Goal: Task Accomplishment & Management: Manage account settings

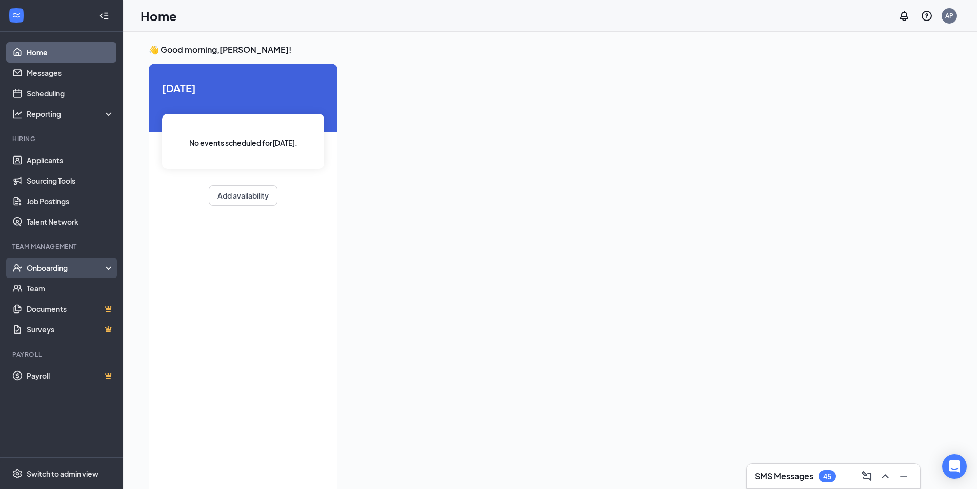
click at [72, 272] on div "Onboarding" at bounding box center [66, 267] width 79 height 10
click at [69, 271] on div "Onboarding" at bounding box center [66, 267] width 79 height 10
click at [65, 265] on div "Onboarding" at bounding box center [66, 267] width 79 height 10
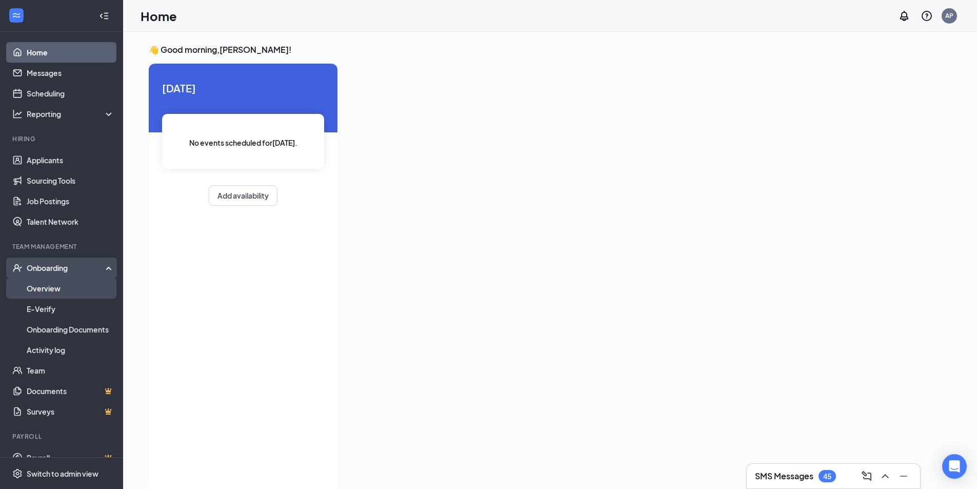
click at [57, 290] on link "Overview" at bounding box center [71, 288] width 88 height 21
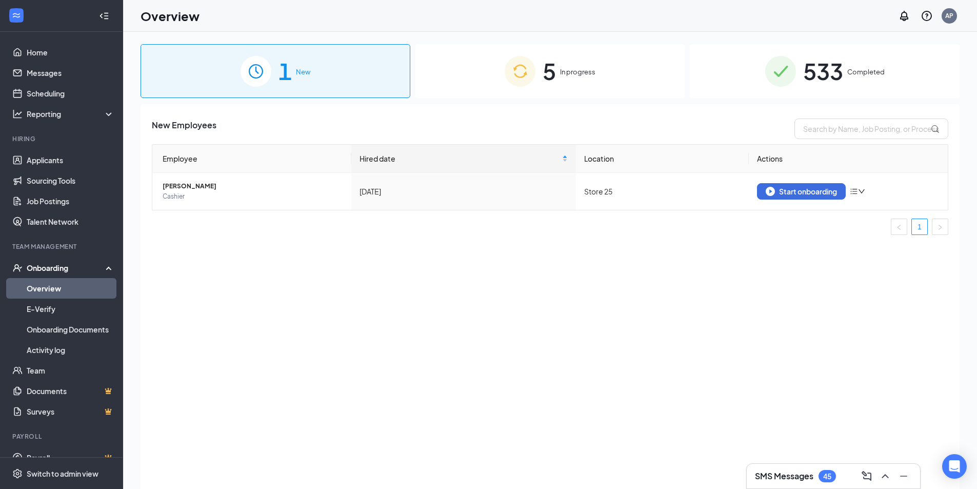
click at [568, 72] on span "In progress" at bounding box center [577, 72] width 35 height 10
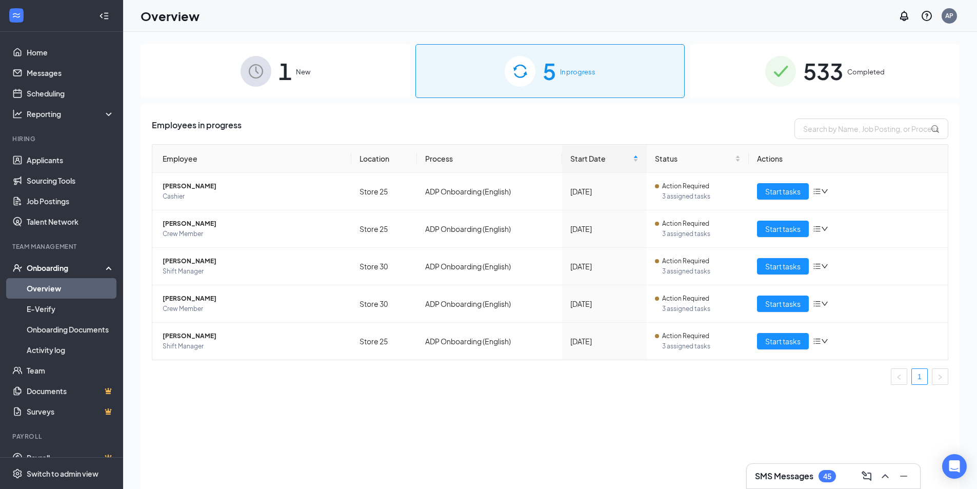
click at [304, 72] on span "New" at bounding box center [303, 72] width 14 height 10
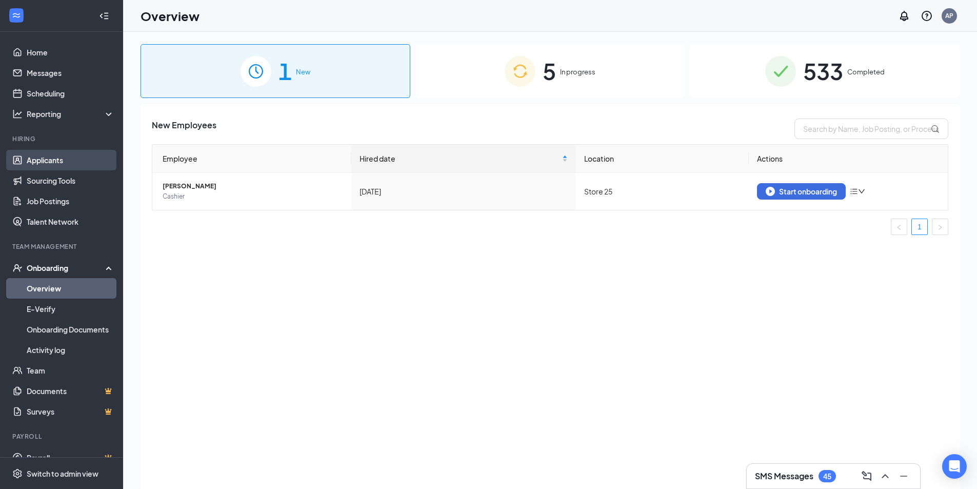
click at [59, 159] on link "Applicants" at bounding box center [71, 160] width 88 height 21
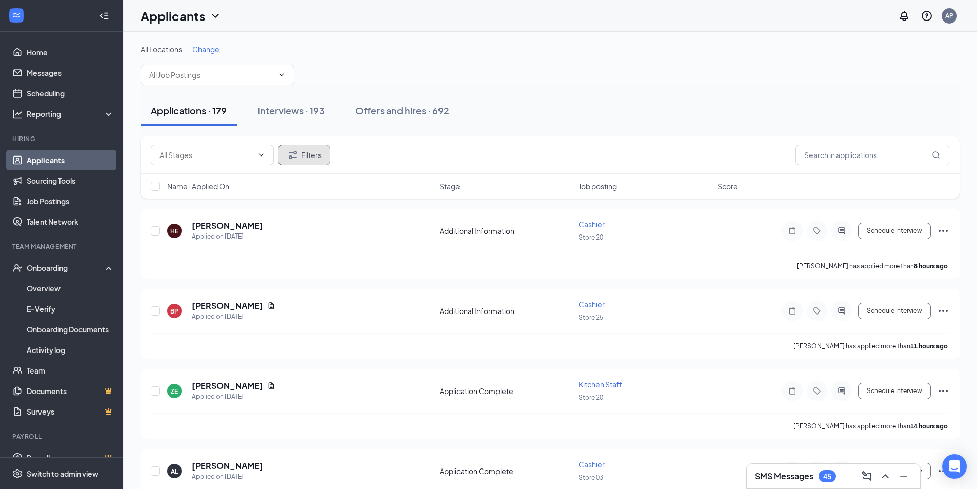
click at [314, 159] on button "Filters" at bounding box center [304, 155] width 52 height 21
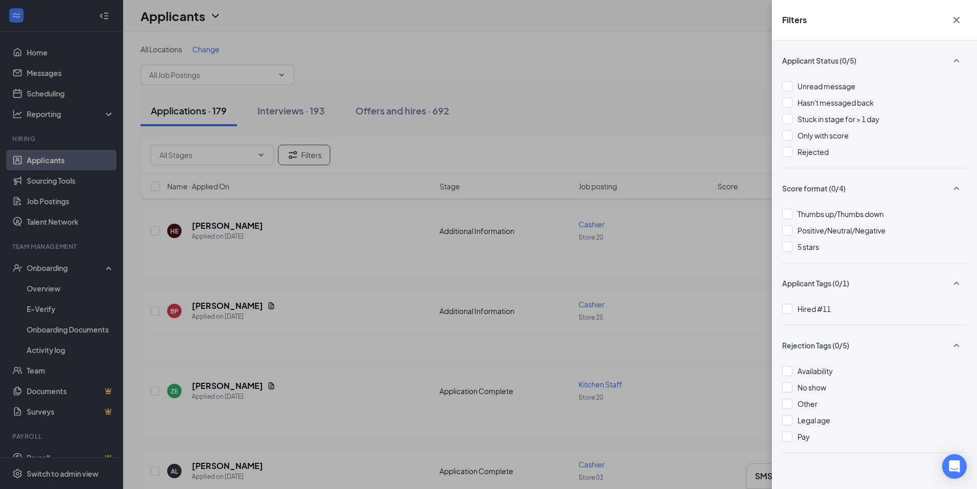
click at [607, 98] on div "Filters Applicant Status (0/5) Unread message Hasn't messaged back Stuck in sta…" at bounding box center [488, 244] width 977 height 489
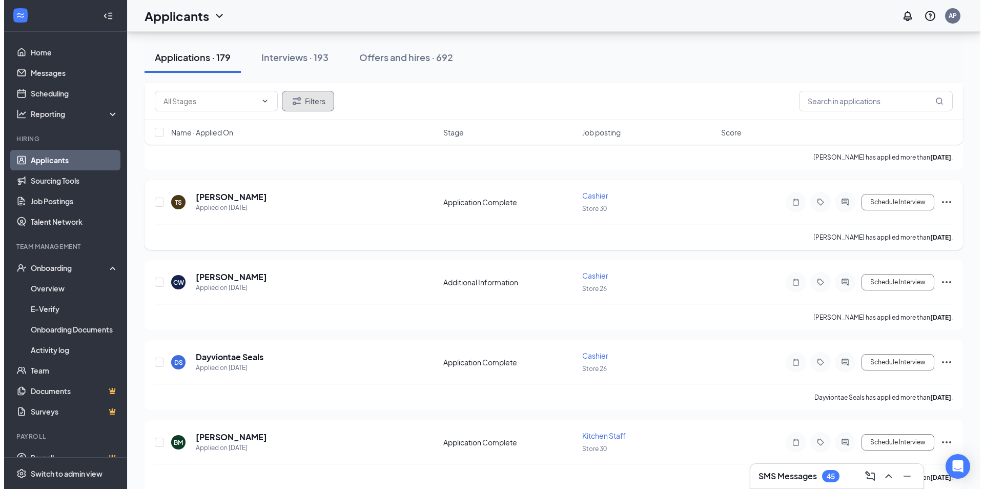
scroll to position [1999, 0]
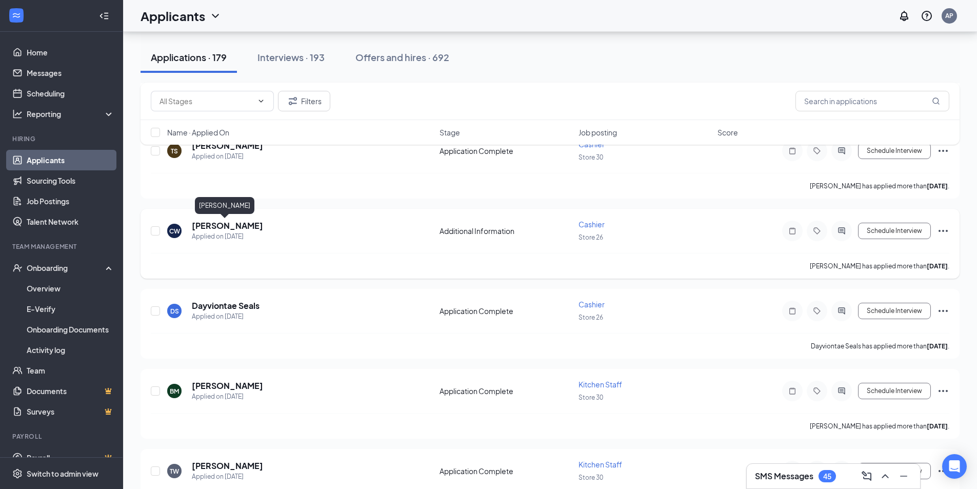
click at [226, 227] on h5 "[PERSON_NAME]" at bounding box center [227, 225] width 71 height 11
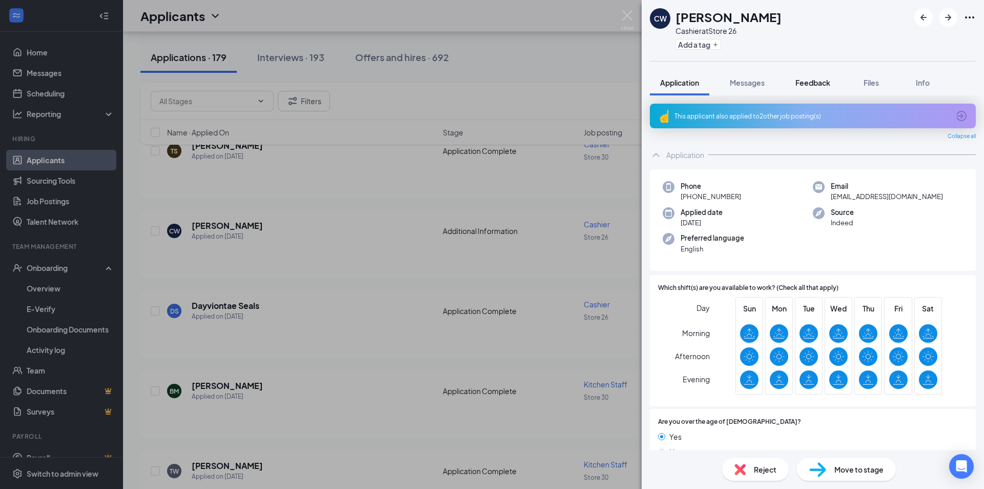
click at [808, 83] on span "Feedback" at bounding box center [813, 82] width 35 height 9
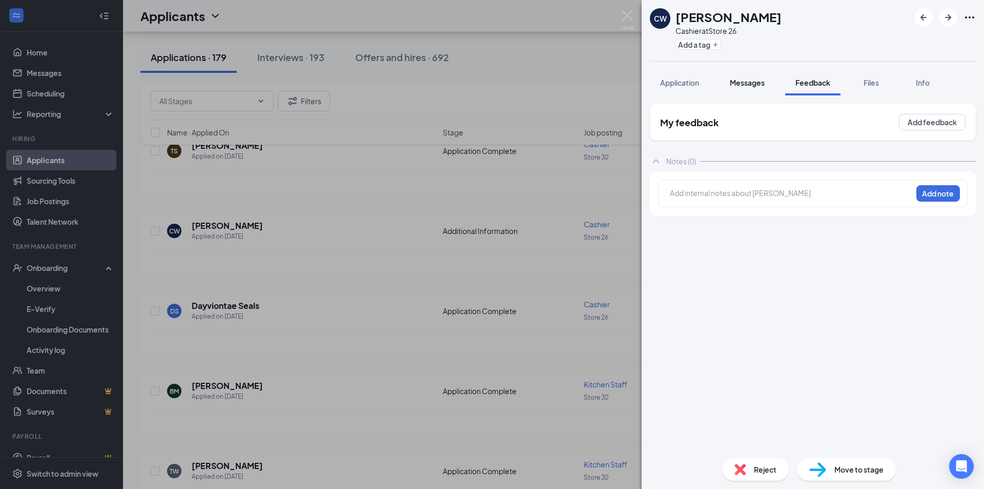
click at [755, 82] on span "Messages" at bounding box center [747, 82] width 35 height 9
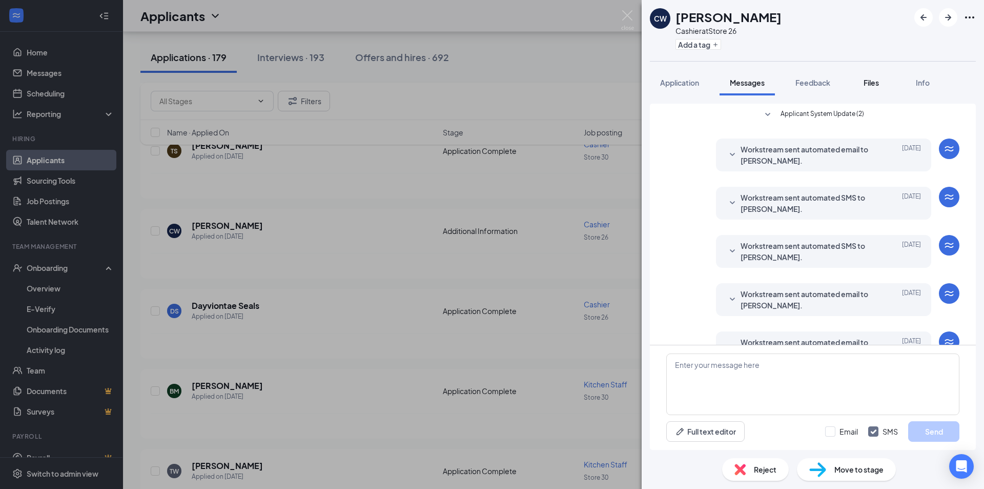
click at [879, 78] on span "Files" at bounding box center [871, 82] width 15 height 9
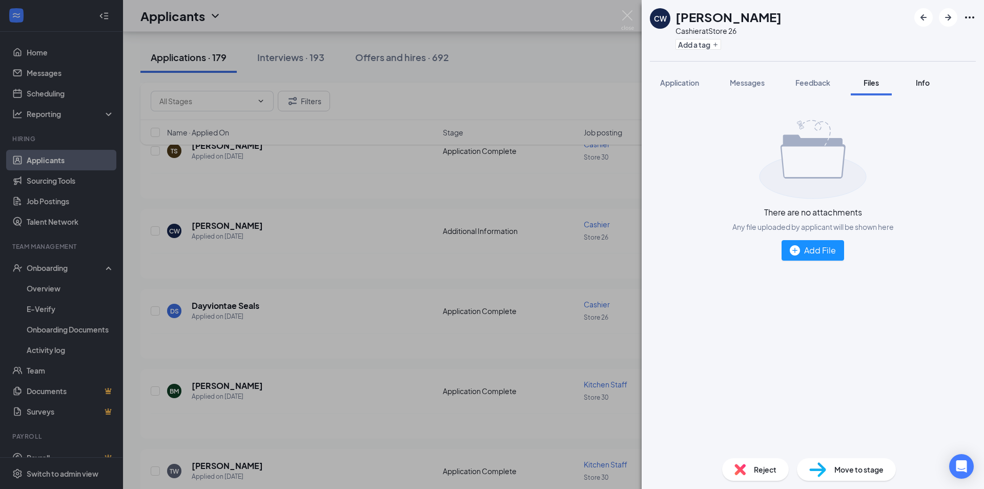
click at [919, 84] on span "Info" at bounding box center [923, 82] width 14 height 9
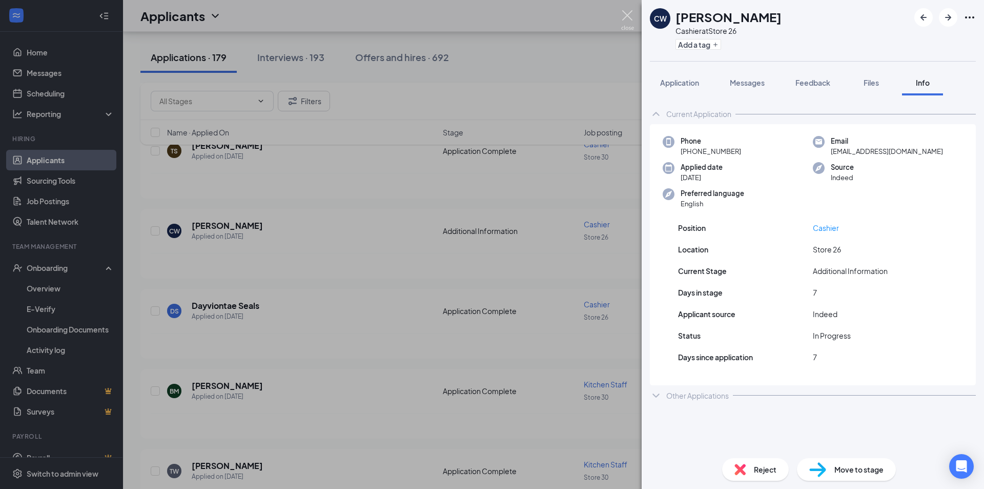
click at [630, 14] on img at bounding box center [627, 20] width 13 height 20
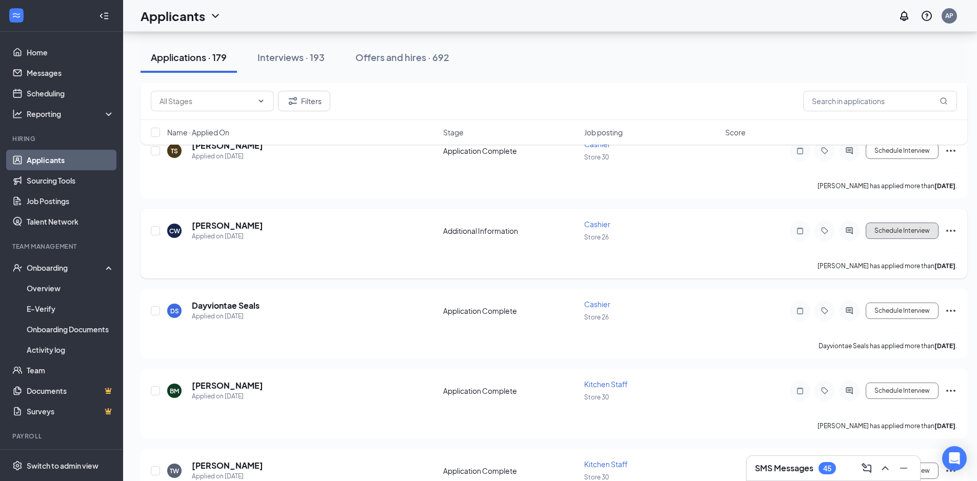
click at [906, 233] on button "Schedule Interview" at bounding box center [901, 230] width 73 height 16
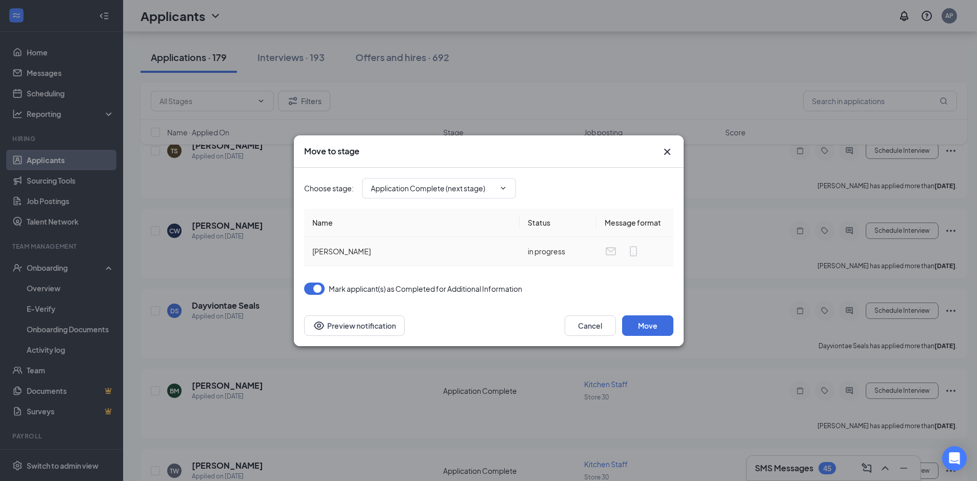
click at [544, 251] on td "in progress" at bounding box center [557, 251] width 77 height 29
click at [668, 150] on icon "Cross" at bounding box center [666, 151] width 6 height 6
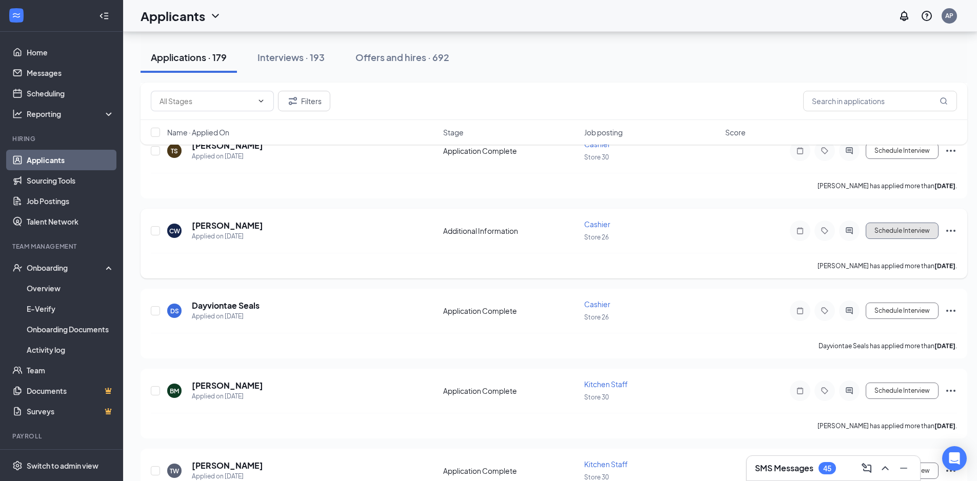
click at [892, 234] on button "Schedule Interview" at bounding box center [901, 230] width 73 height 16
type input "Application Complete (next stage)"
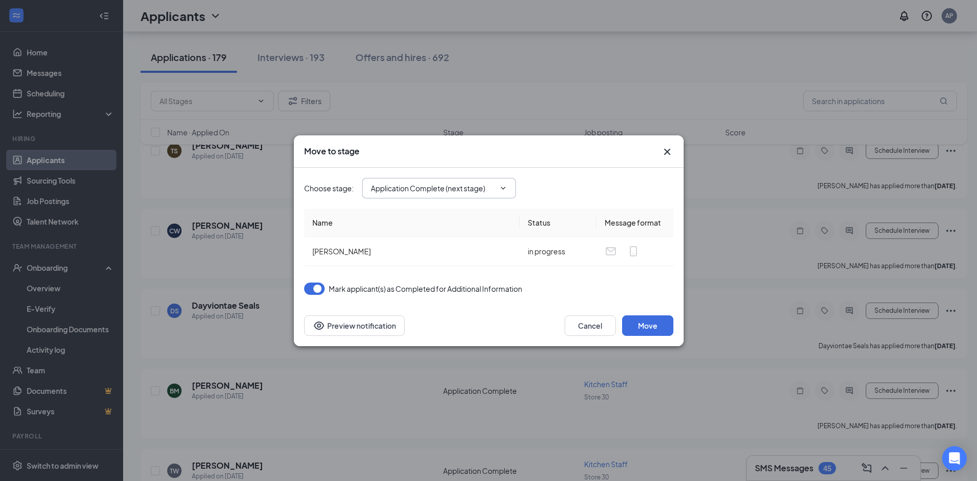
click at [516, 186] on span "Application Complete (next stage)" at bounding box center [439, 188] width 154 height 21
click at [514, 185] on span "Application Complete (next stage)" at bounding box center [439, 188] width 154 height 21
click at [504, 186] on icon "ChevronDown" at bounding box center [503, 188] width 8 height 8
click at [502, 188] on icon "ChevronDown" at bounding box center [503, 188] width 8 height 8
click at [502, 189] on icon "ChevronDown" at bounding box center [503, 188] width 8 height 8
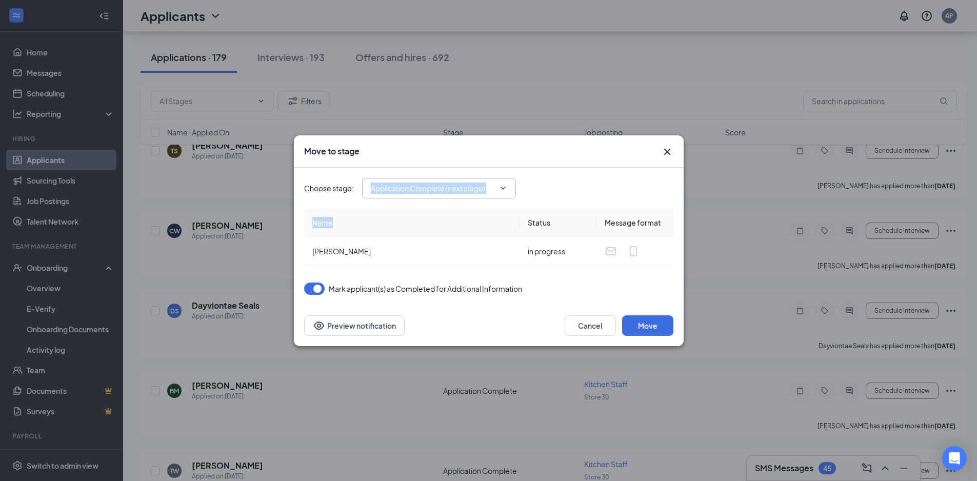
click at [502, 189] on icon "ChevronDown" at bounding box center [503, 188] width 8 height 8
click at [503, 189] on icon "ChevronDown" at bounding box center [502, 188] width 5 height 3
click at [669, 151] on icon "Cross" at bounding box center [667, 152] width 12 height 12
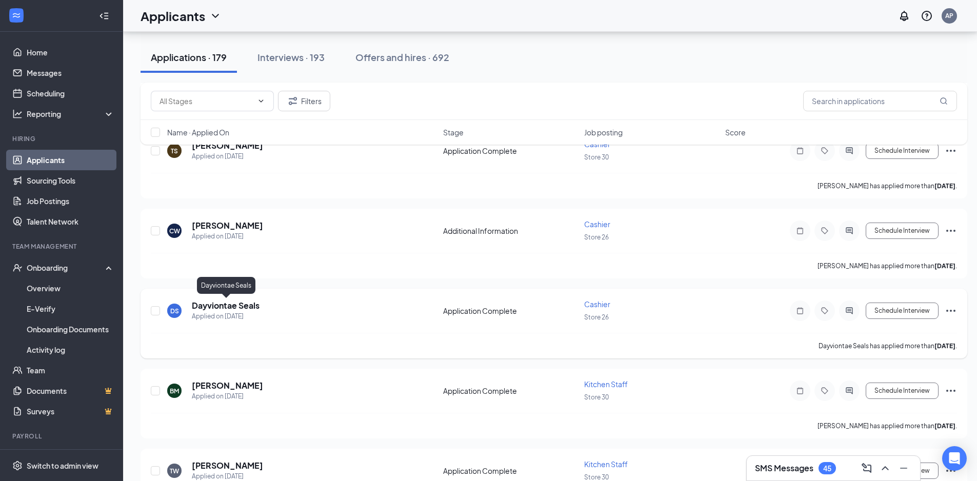
click at [253, 308] on h5 "Dayviontae Seals" at bounding box center [226, 305] width 68 height 11
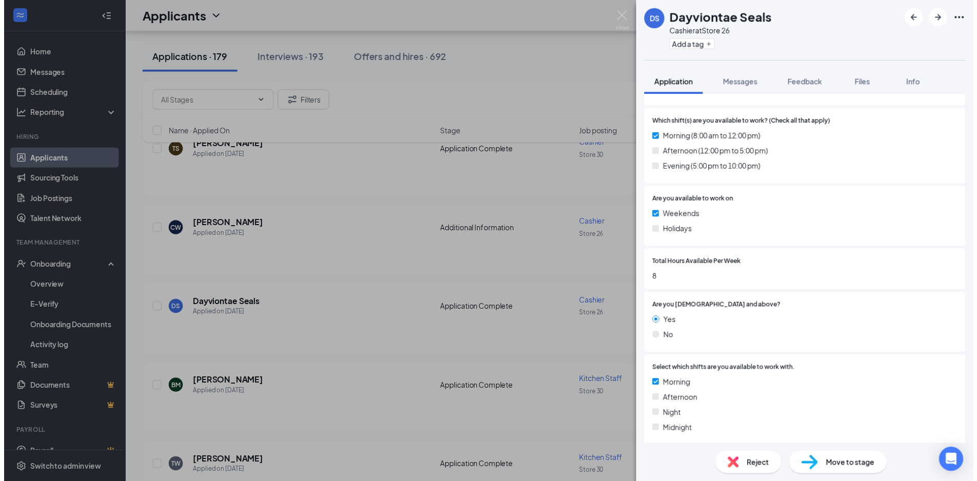
scroll to position [696, 0]
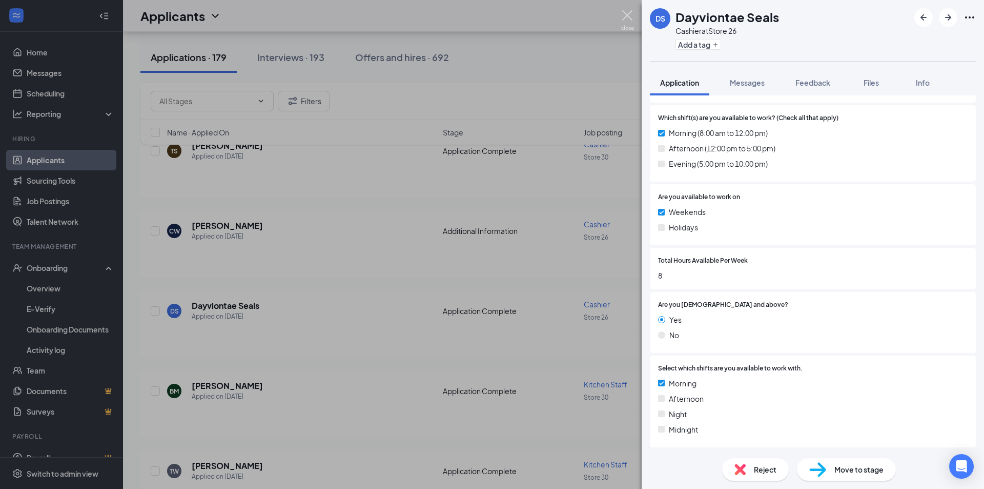
click at [624, 16] on img at bounding box center [627, 20] width 13 height 20
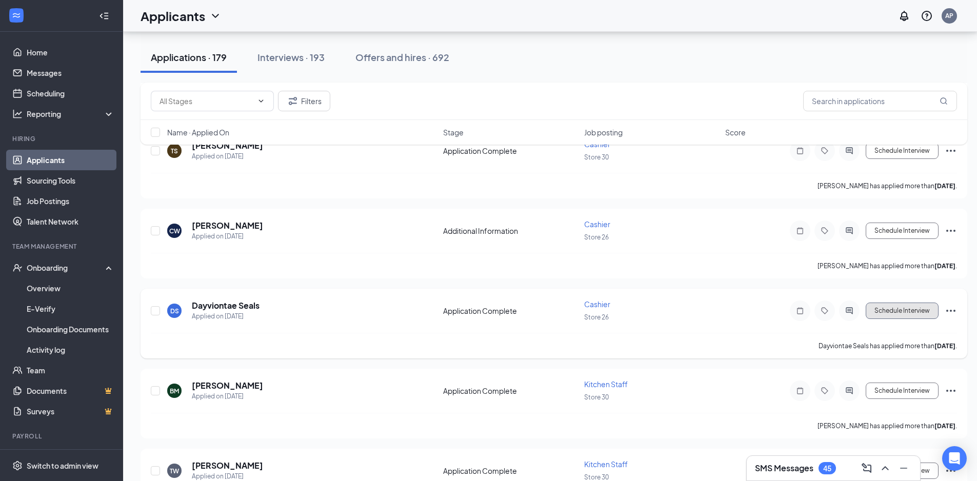
click at [921, 314] on button "Schedule Interview" at bounding box center [901, 310] width 73 height 16
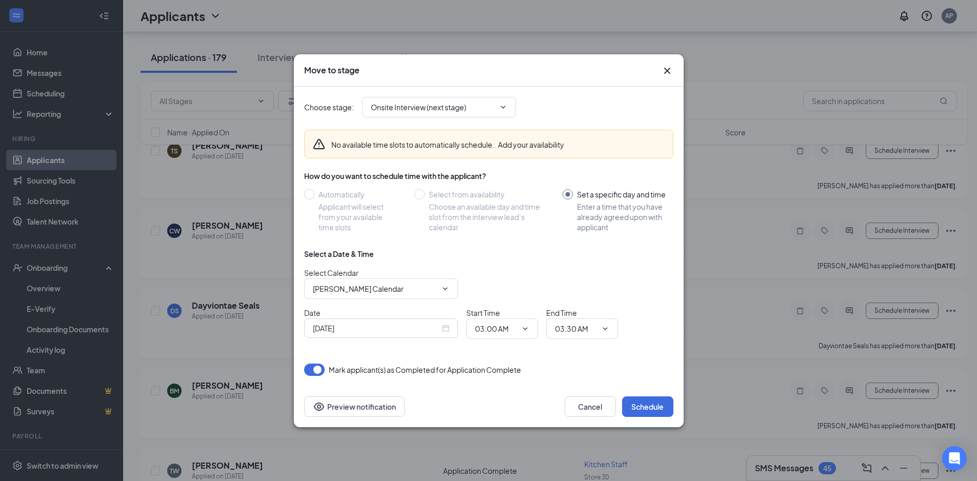
click at [666, 74] on icon "Cross" at bounding box center [667, 71] width 12 height 12
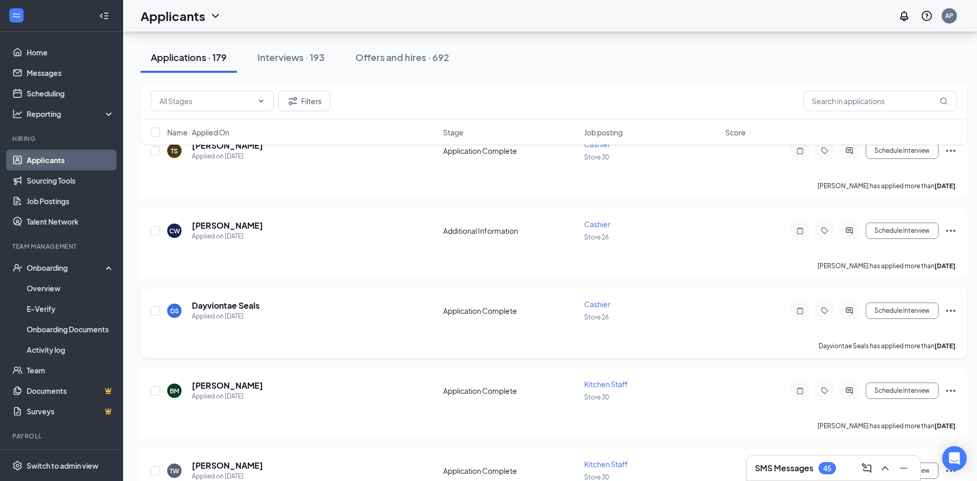
click at [952, 306] on icon "Ellipses" at bounding box center [950, 310] width 12 height 12
click at [875, 459] on p "Reject" at bounding box center [904, 459] width 88 height 10
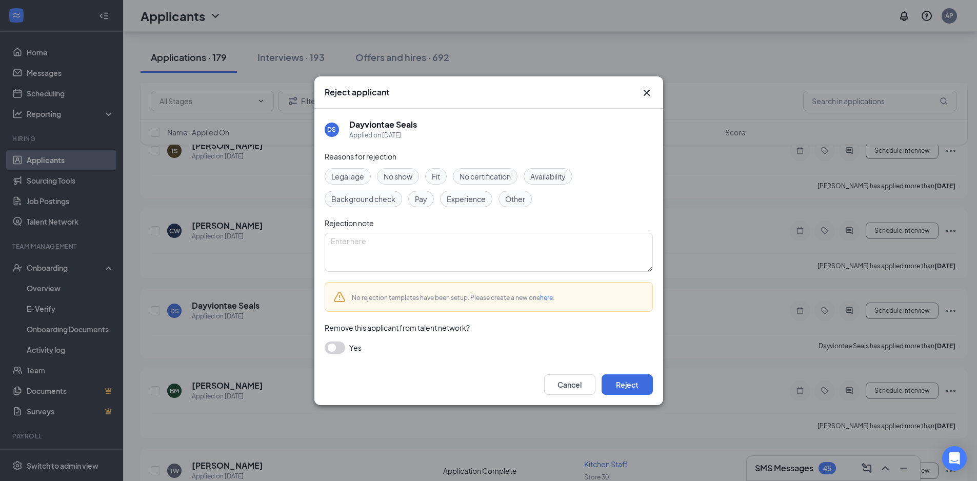
click at [550, 176] on span "Availability" at bounding box center [547, 176] width 35 height 11
click at [632, 383] on button "Reject" at bounding box center [626, 384] width 51 height 21
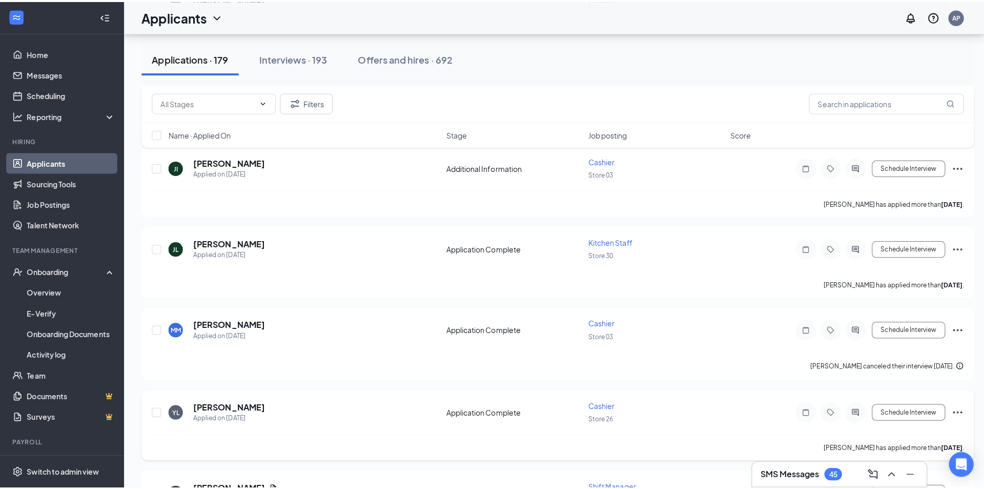
scroll to position [3127, 0]
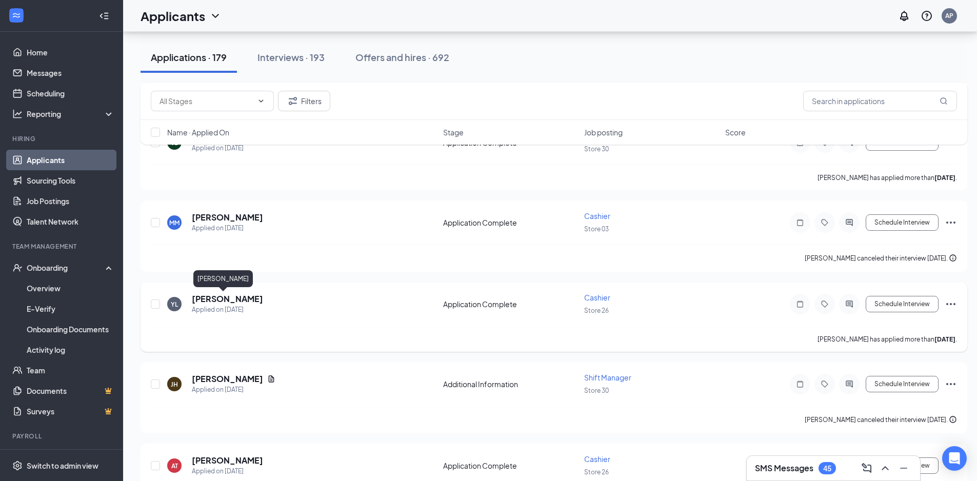
click at [210, 298] on h5 "[PERSON_NAME]" at bounding box center [227, 298] width 71 height 11
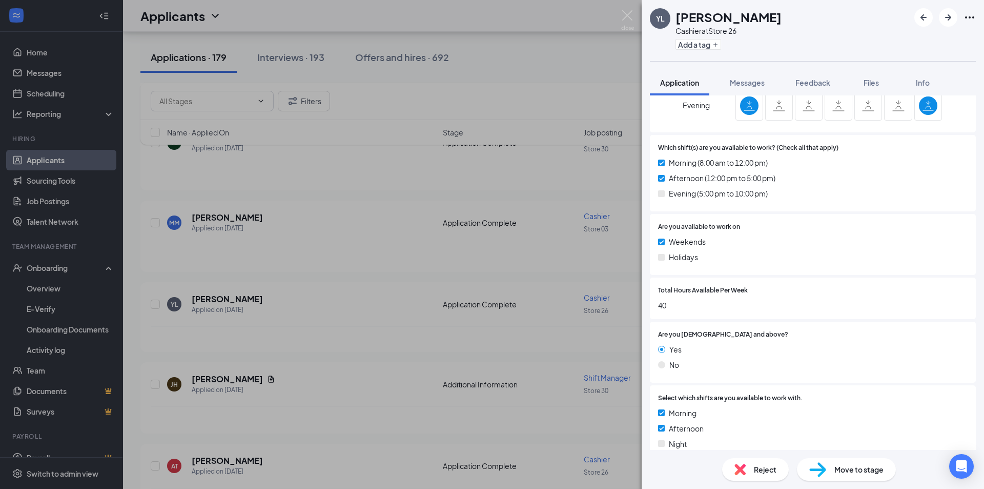
scroll to position [696, 0]
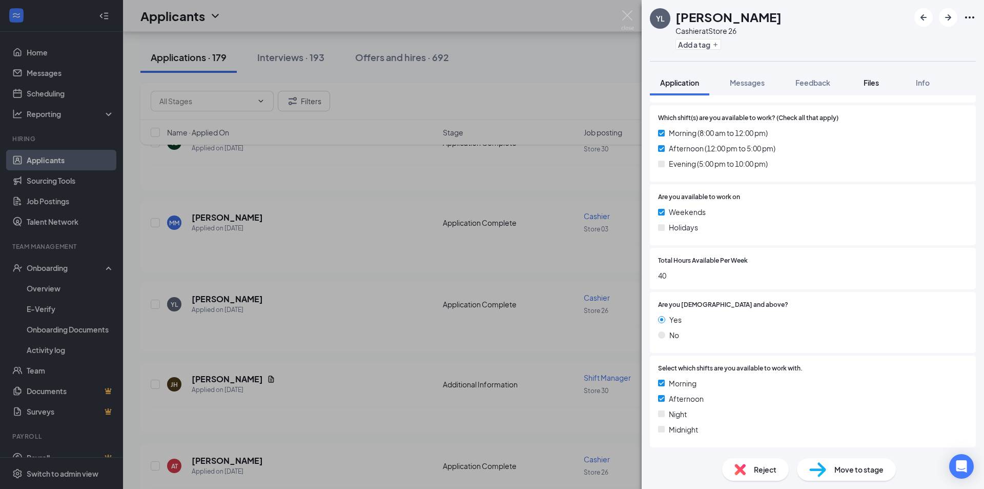
click at [868, 83] on span "Files" at bounding box center [871, 82] width 15 height 9
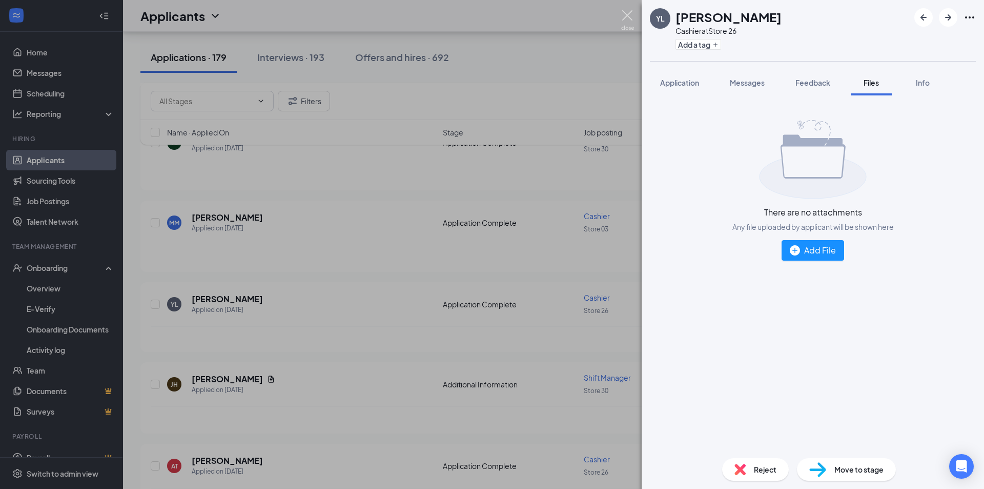
click at [628, 17] on img at bounding box center [627, 20] width 13 height 20
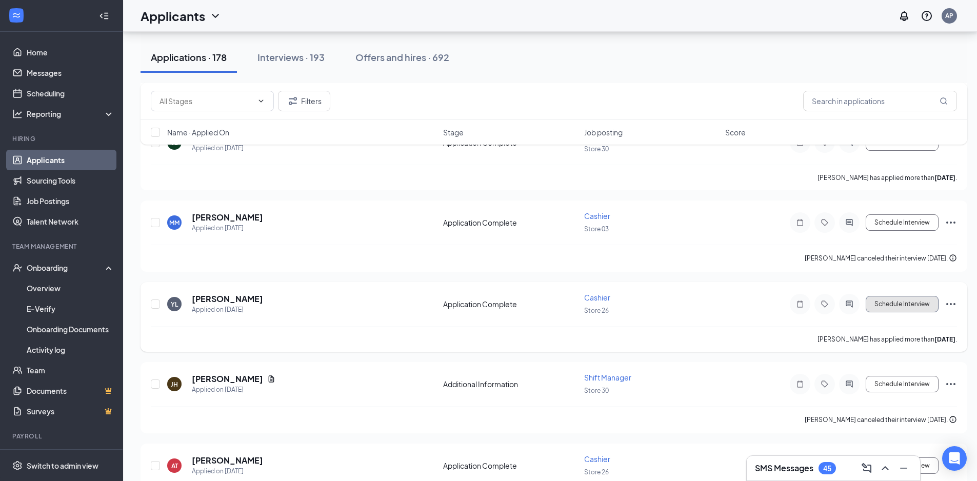
click at [897, 303] on button "Schedule Interview" at bounding box center [901, 304] width 73 height 16
type input "Onsite Interview (next stage)"
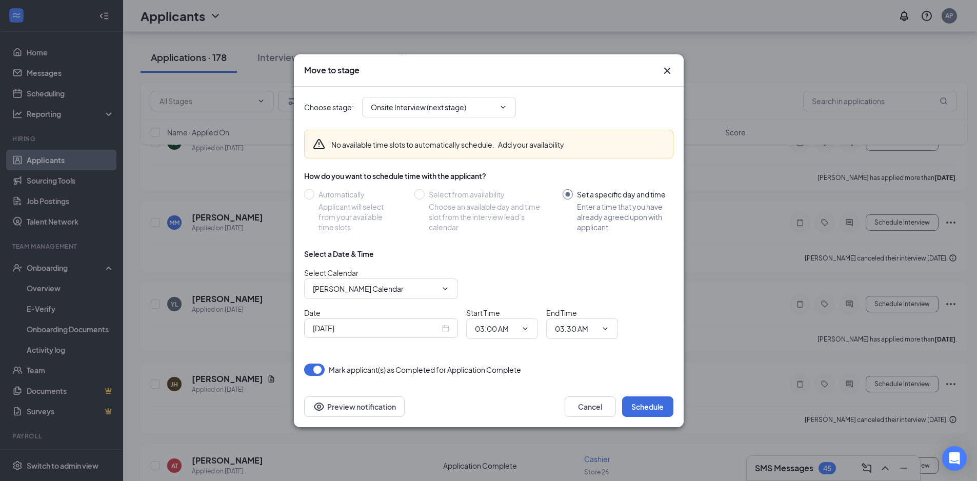
click at [442, 324] on div "[DATE]" at bounding box center [381, 327] width 136 height 11
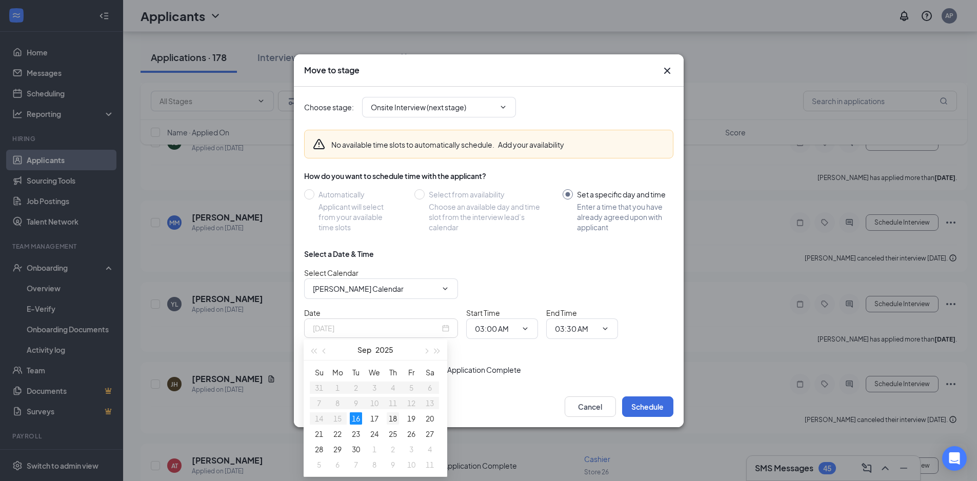
type input "[DATE]"
click at [392, 419] on div "18" at bounding box center [393, 418] width 12 height 12
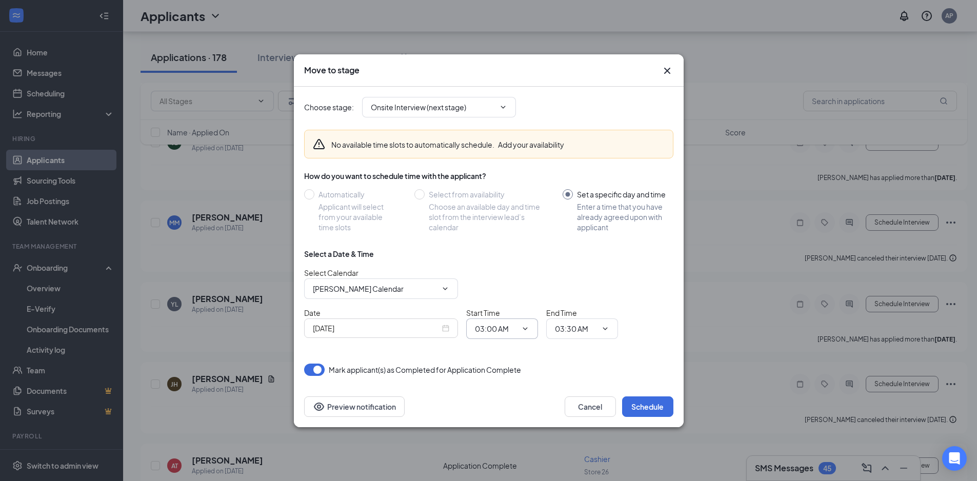
click at [527, 330] on icon "ChevronDown" at bounding box center [525, 328] width 8 height 8
click at [524, 327] on icon "ChevronDown" at bounding box center [525, 328] width 8 height 8
click at [523, 327] on icon "ChevronDown" at bounding box center [525, 328] width 8 height 8
click at [524, 328] on icon "ChevronDown" at bounding box center [525, 328] width 8 height 8
click at [528, 330] on icon "ChevronDown" at bounding box center [525, 328] width 8 height 8
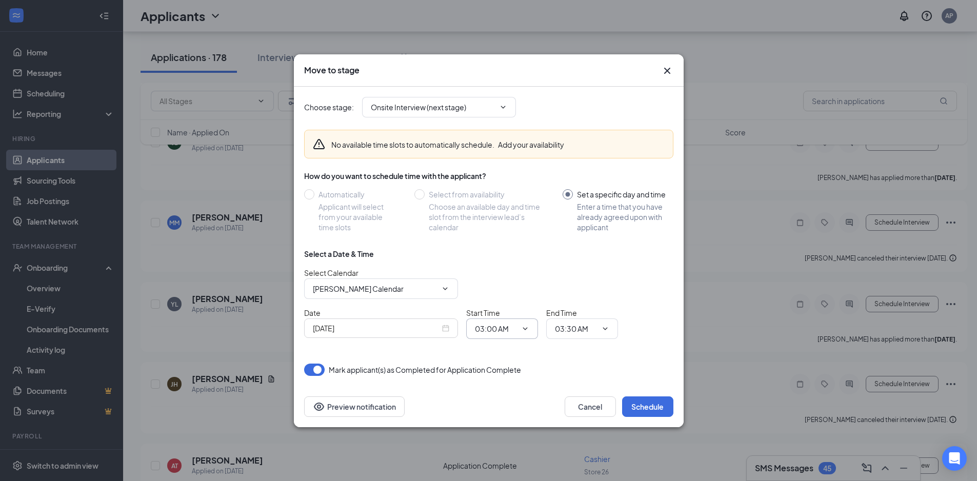
drag, startPoint x: 524, startPoint y: 330, endPoint x: 513, endPoint y: 330, distance: 11.3
click at [523, 330] on icon "ChevronDown" at bounding box center [525, 328] width 8 height 8
click at [509, 329] on input "03:00 AM" at bounding box center [496, 328] width 42 height 11
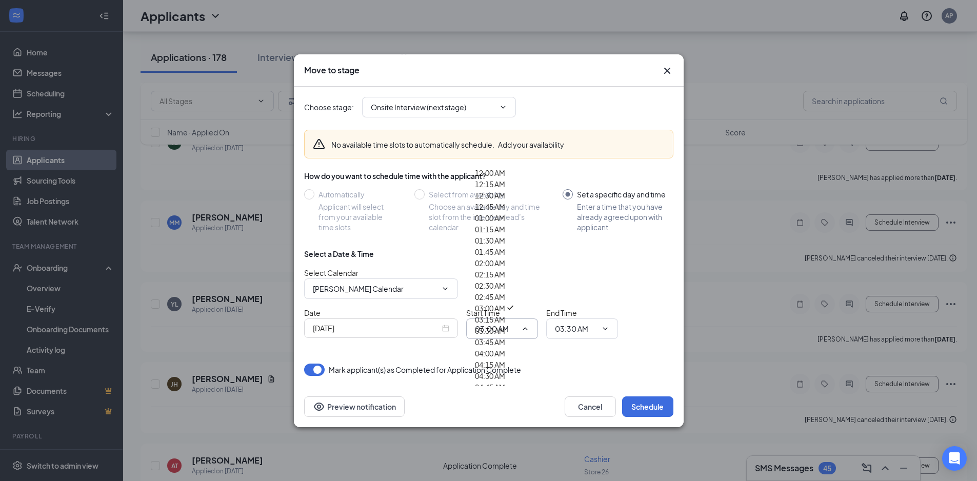
scroll to position [1179, 0]
type input "12:45 PM"
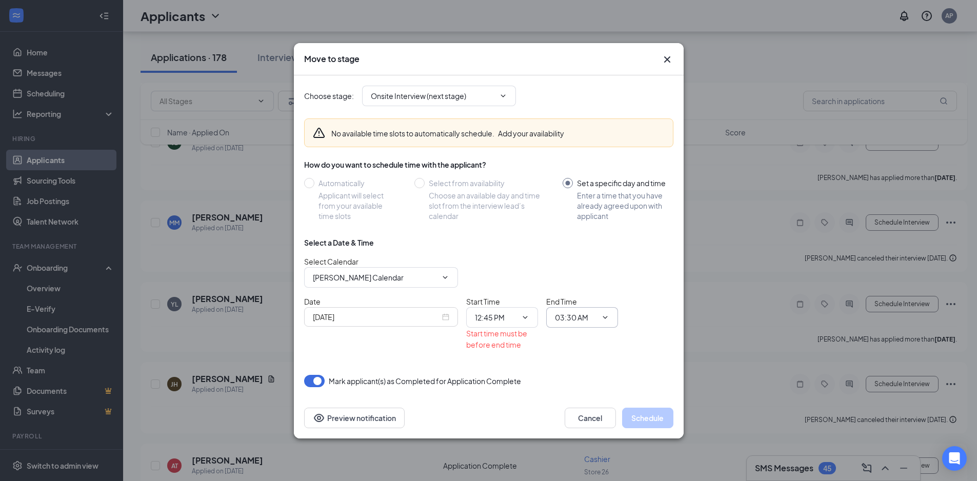
click at [600, 318] on span at bounding box center [604, 317] width 10 height 8
click at [605, 313] on icon "ChevronDown" at bounding box center [605, 317] width 8 height 8
click at [610, 317] on span "03:30 AM" at bounding box center [582, 317] width 72 height 21
click at [606, 319] on icon "ChevronDown" at bounding box center [605, 317] width 8 height 8
click at [604, 318] on icon "ChevronDown" at bounding box center [605, 317] width 8 height 8
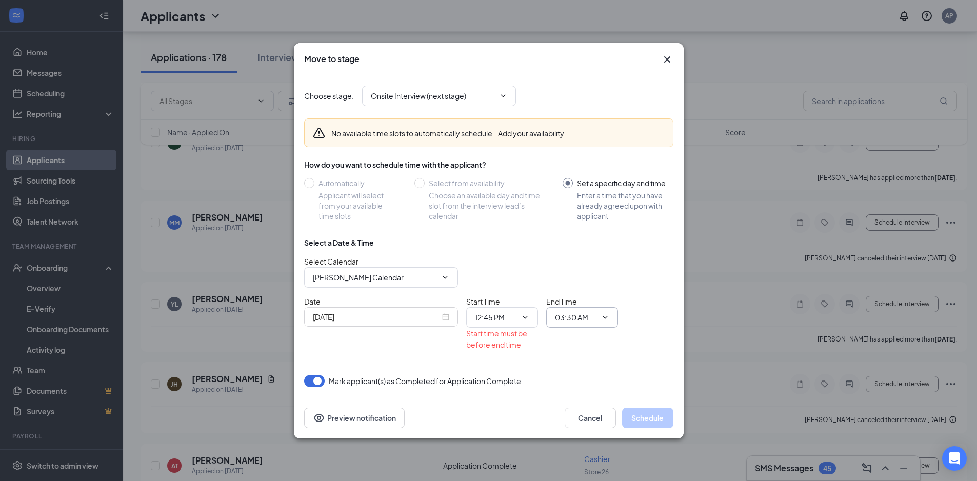
click at [603, 317] on icon "ChevronDown" at bounding box center [605, 317] width 8 height 8
click at [579, 315] on input "03:30 AM" at bounding box center [576, 317] width 42 height 11
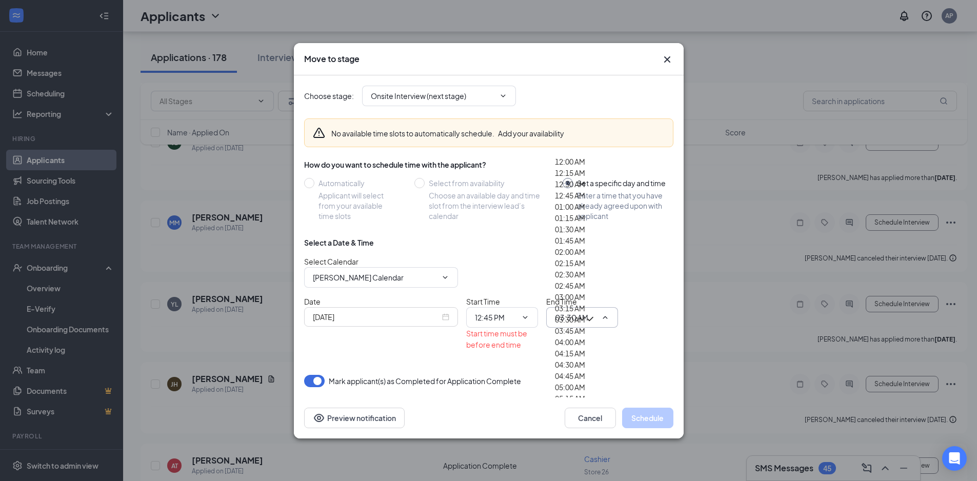
scroll to position [1384, 0]
type input "03:45 PM"
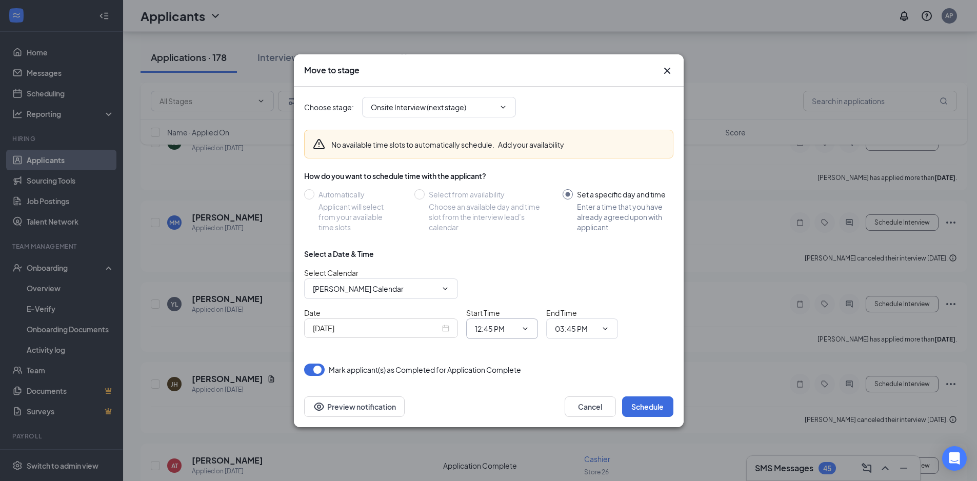
click at [524, 331] on icon "ChevronDown" at bounding box center [525, 328] width 8 height 8
click at [528, 327] on icon "ChevronDown" at bounding box center [525, 328] width 8 height 8
click at [527, 328] on icon "ChevronDown" at bounding box center [525, 328] width 8 height 8
click at [523, 329] on icon "ChevronDown" at bounding box center [525, 328] width 8 height 8
click at [500, 328] on input "12:45 PM" at bounding box center [496, 328] width 42 height 11
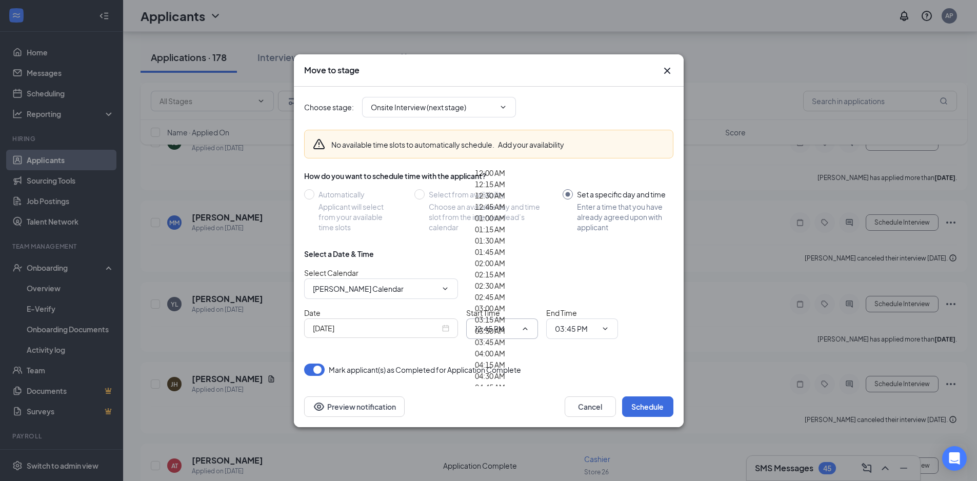
scroll to position [1435, 0]
type input "03:15 PM"
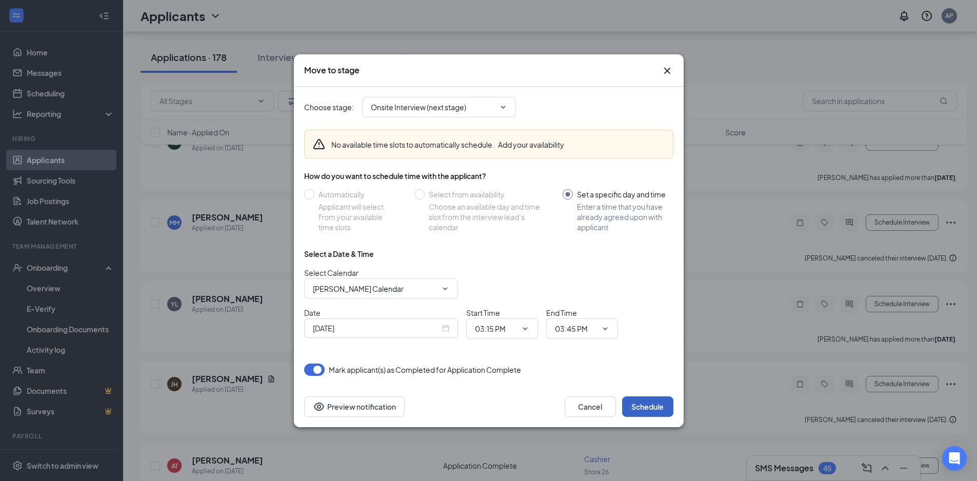
click at [647, 412] on button "Schedule" at bounding box center [647, 406] width 51 height 21
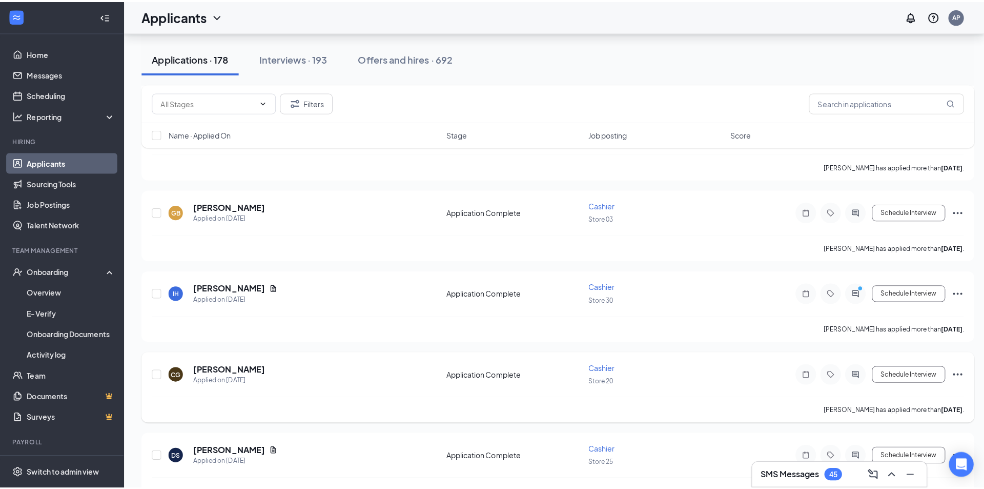
scroll to position [3281, 0]
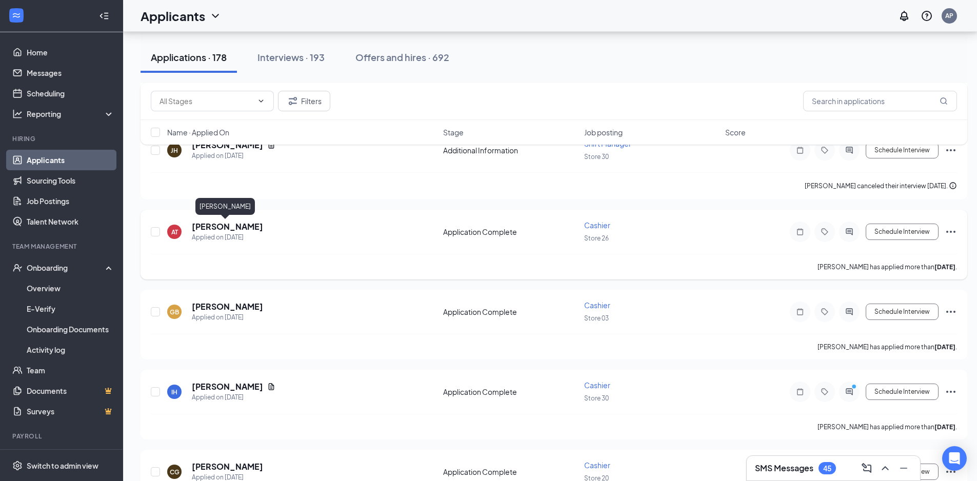
click at [218, 229] on h5 "[PERSON_NAME]" at bounding box center [227, 226] width 71 height 11
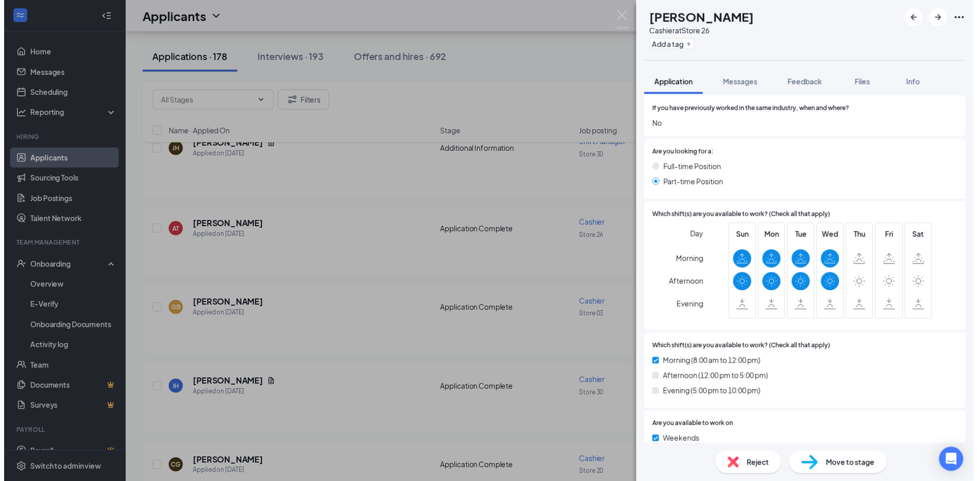
scroll to position [513, 0]
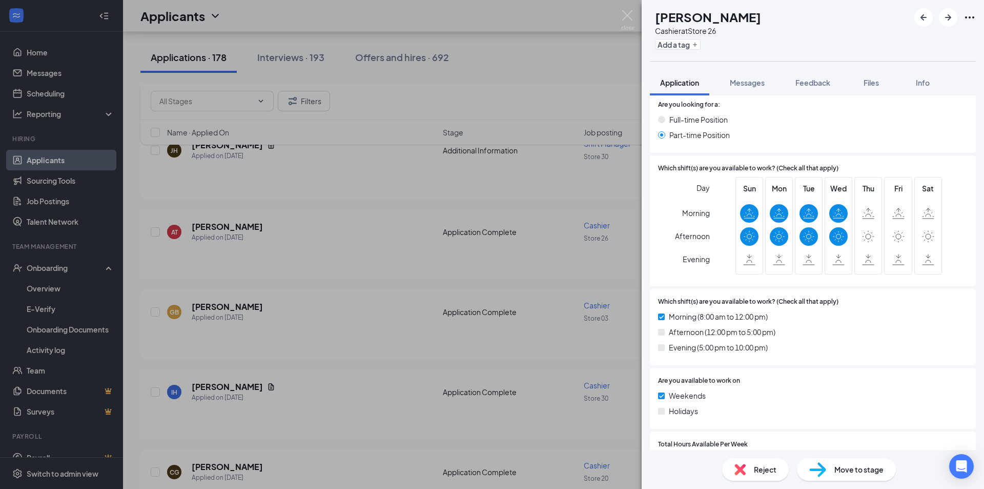
click at [625, 10] on div "AT [PERSON_NAME] at Store 26 Add a tag Application Messages Feedback Files Info…" at bounding box center [492, 244] width 984 height 489
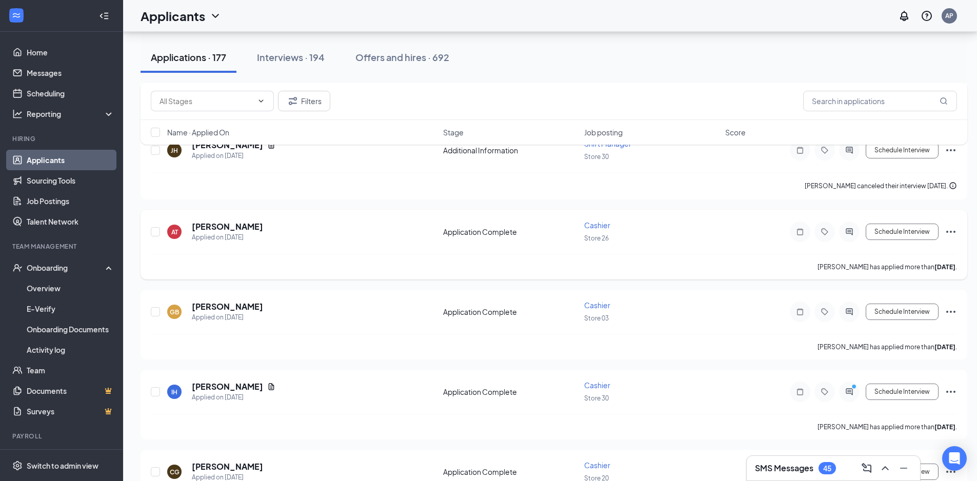
click at [951, 233] on icon "Ellipses" at bounding box center [950, 232] width 12 height 12
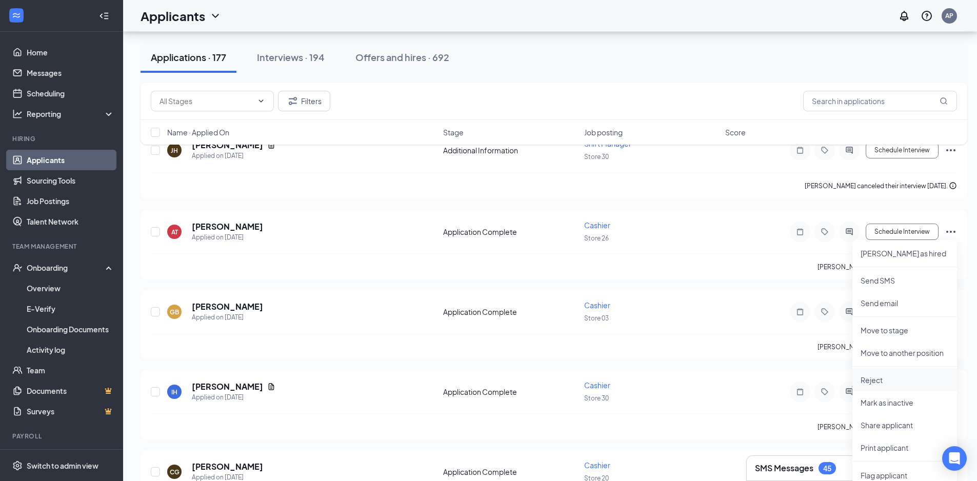
click at [873, 380] on p "Reject" at bounding box center [904, 380] width 88 height 10
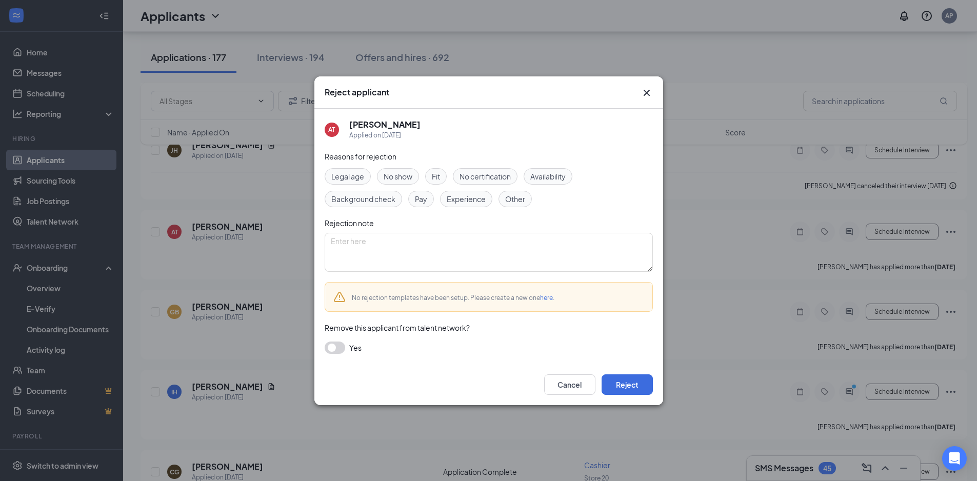
click at [551, 168] on div "Availability" at bounding box center [547, 176] width 49 height 16
click at [555, 176] on span "Availability" at bounding box center [547, 176] width 35 height 11
click at [634, 394] on button "Reject" at bounding box center [626, 384] width 51 height 21
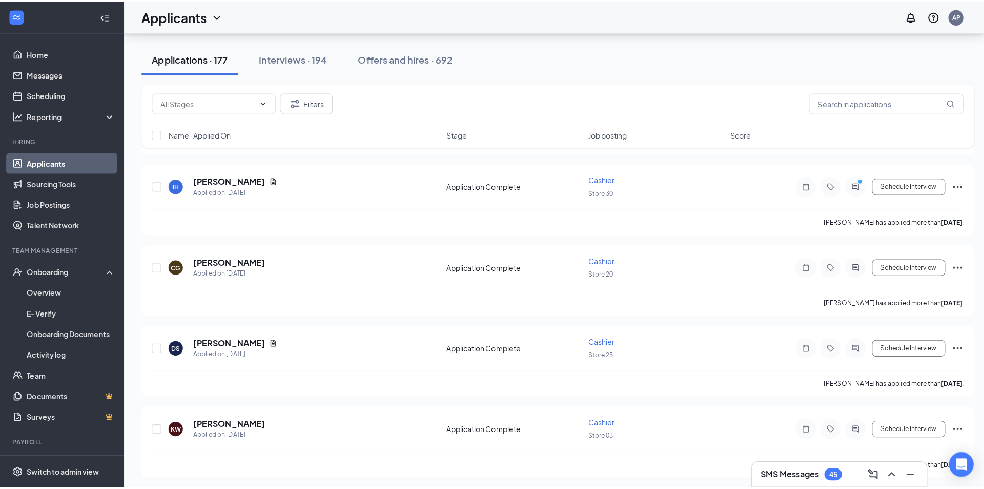
scroll to position [3537, 0]
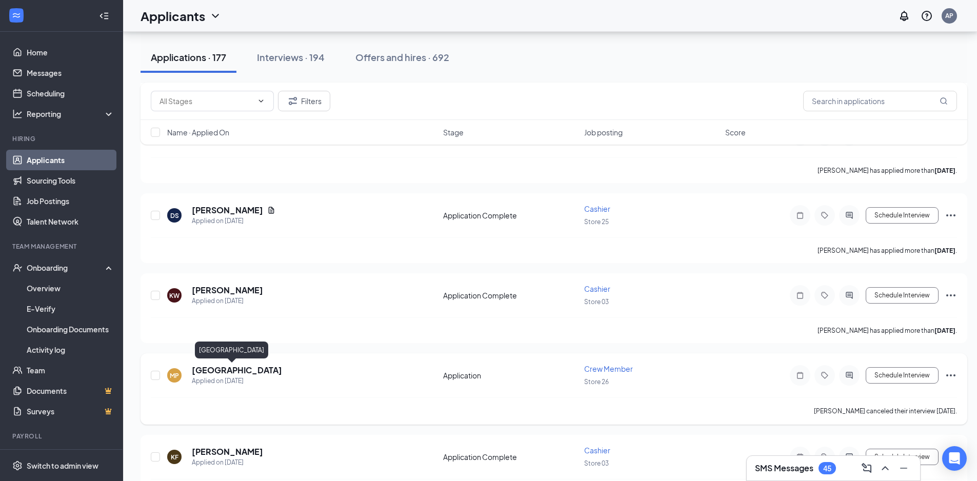
click at [233, 374] on h5 "[GEOGRAPHIC_DATA]" at bounding box center [237, 369] width 90 height 11
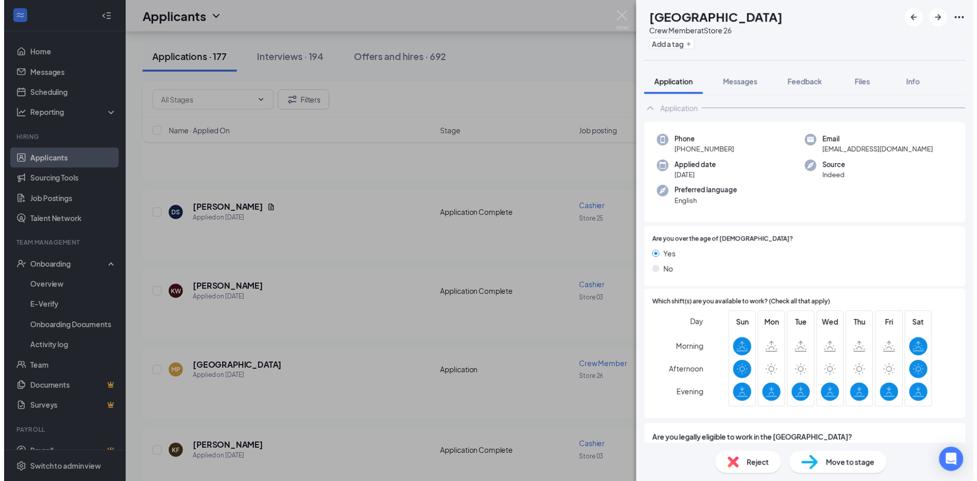
scroll to position [90, 0]
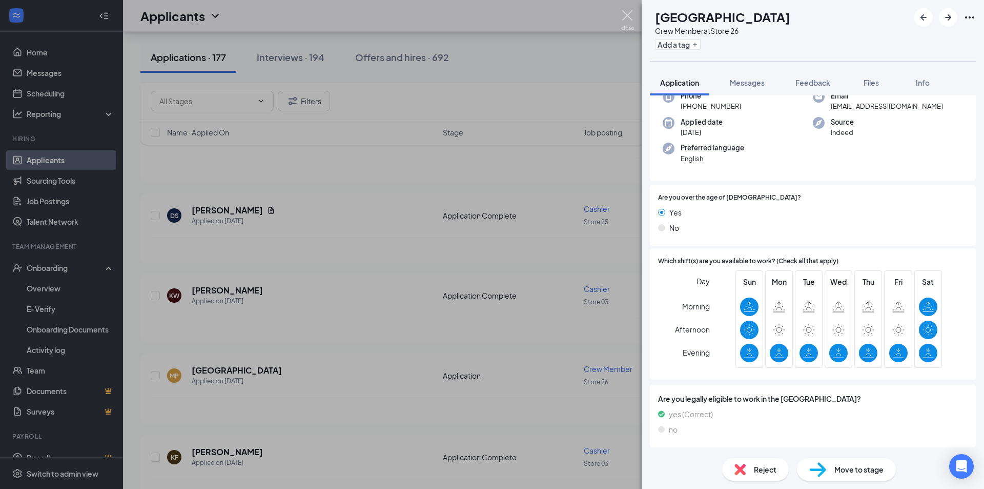
click at [628, 13] on img at bounding box center [627, 20] width 13 height 20
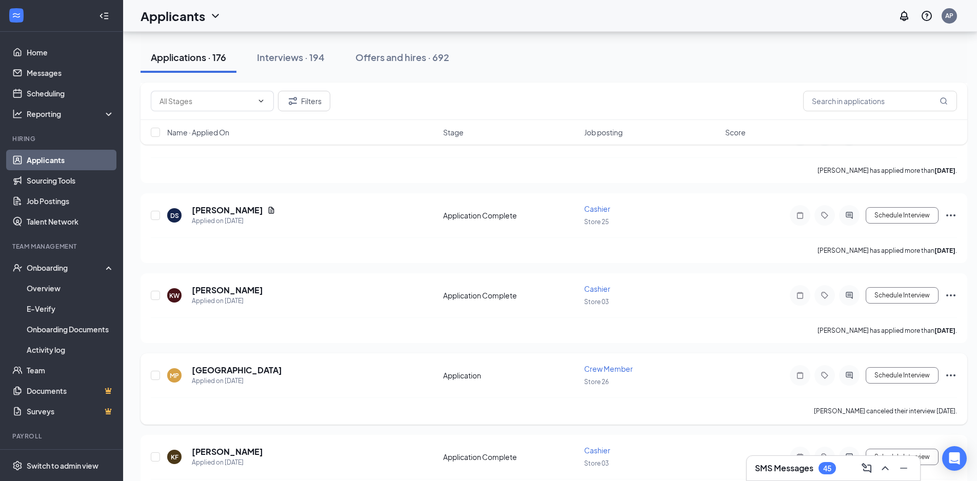
click at [954, 378] on icon "Ellipses" at bounding box center [950, 375] width 12 height 12
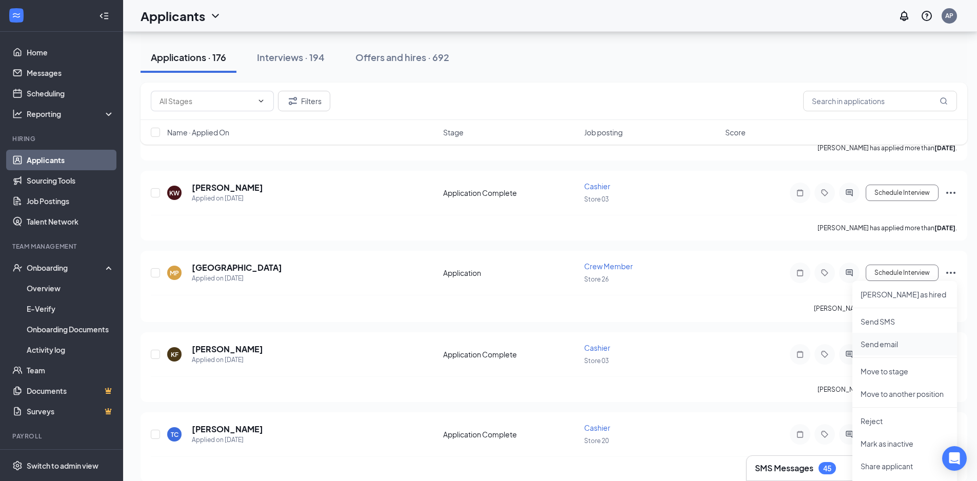
scroll to position [3742, 0]
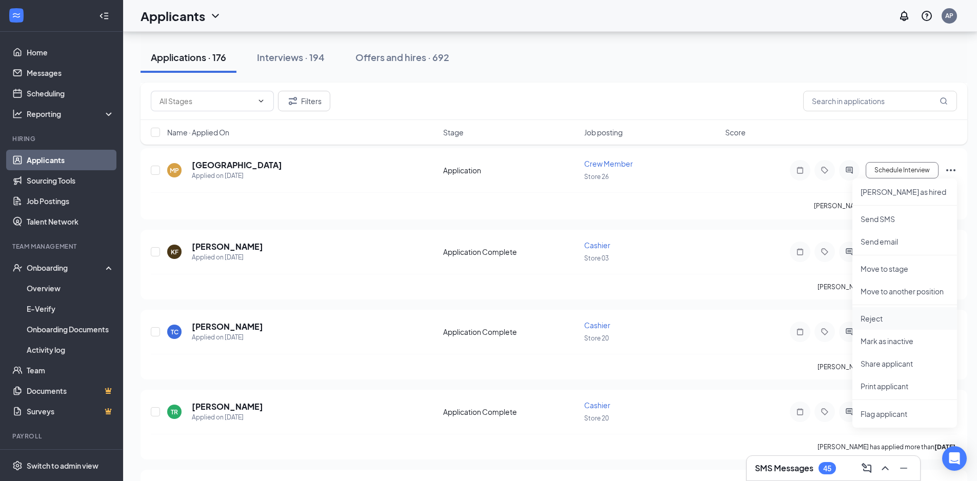
click at [891, 317] on p "Reject" at bounding box center [904, 318] width 88 height 10
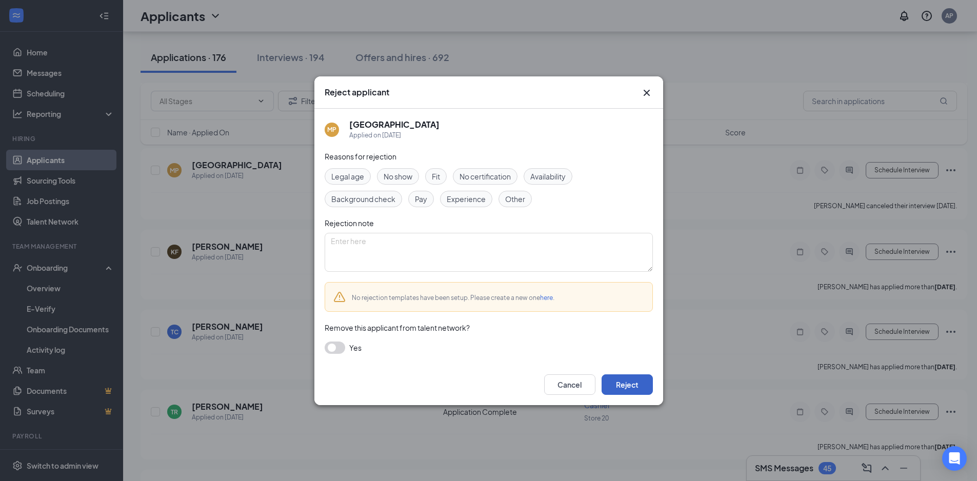
click at [635, 390] on button "Reject" at bounding box center [626, 384] width 51 height 21
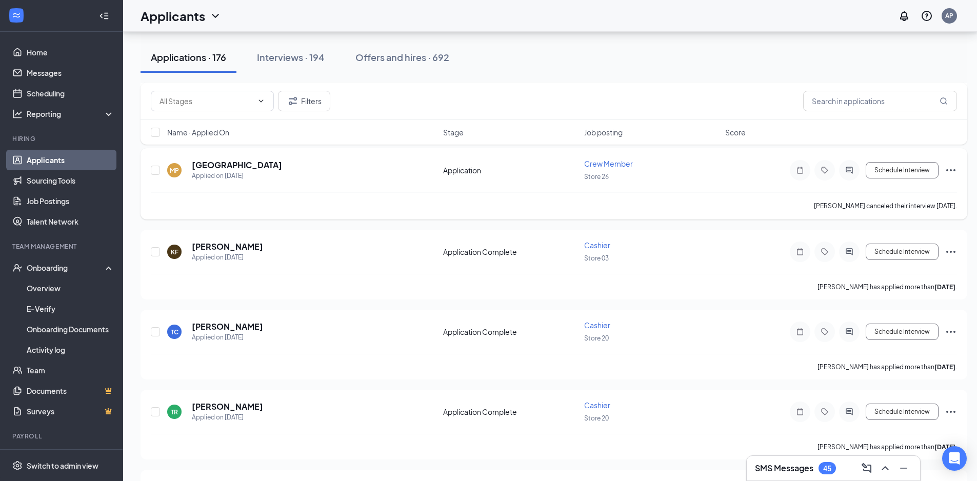
click at [525, 201] on div "[PERSON_NAME] canceled their interview [DATE]." at bounding box center [554, 205] width 806 height 27
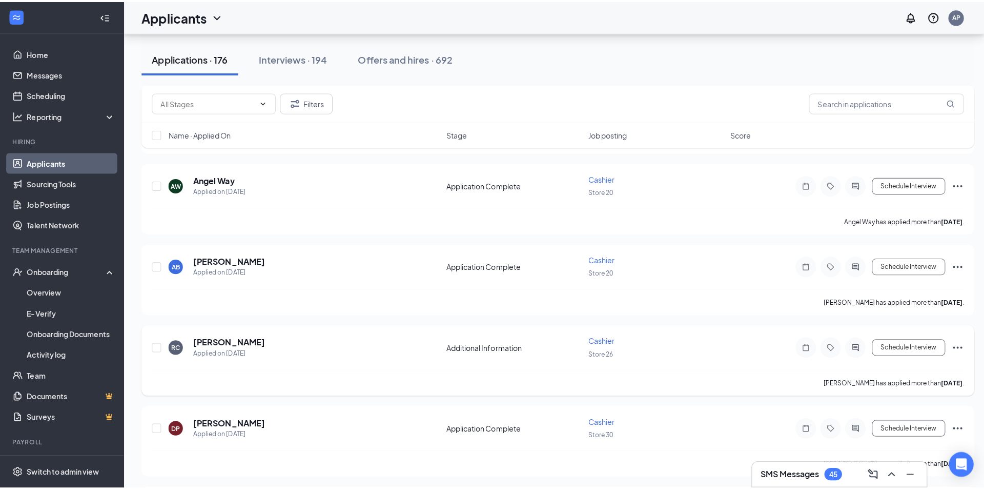
scroll to position [5126, 0]
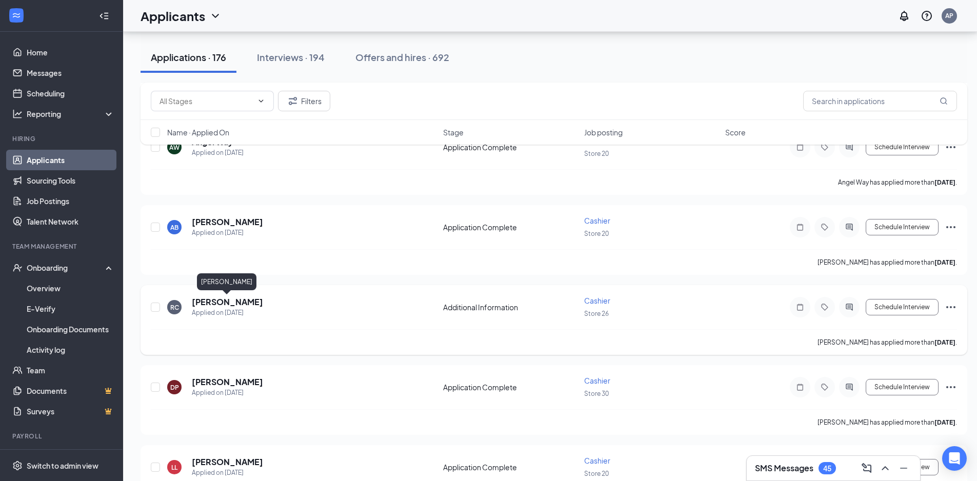
click at [241, 302] on h5 "[PERSON_NAME]" at bounding box center [227, 301] width 71 height 11
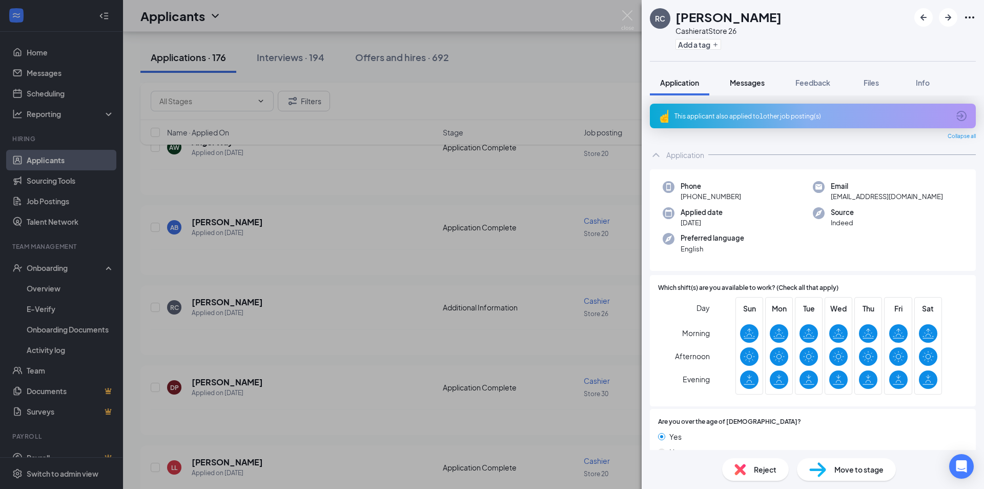
click at [739, 86] on span "Messages" at bounding box center [747, 82] width 35 height 9
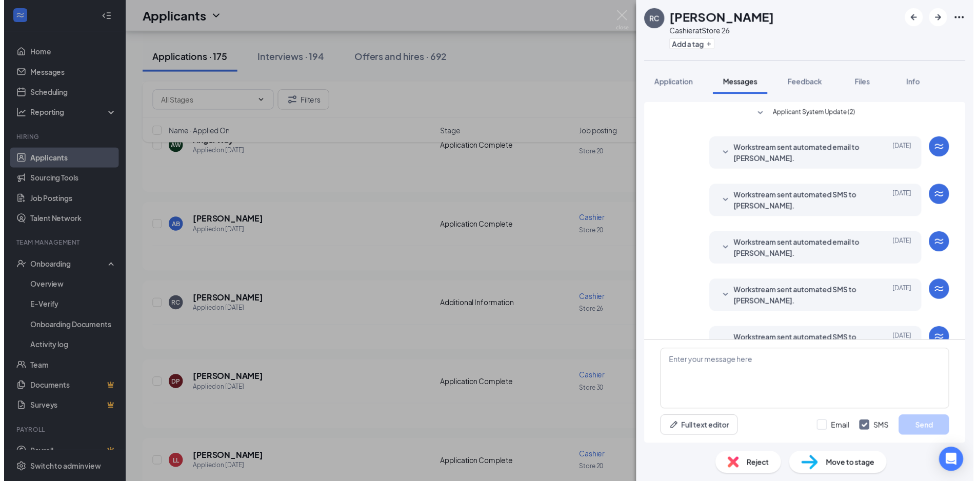
scroll to position [78, 0]
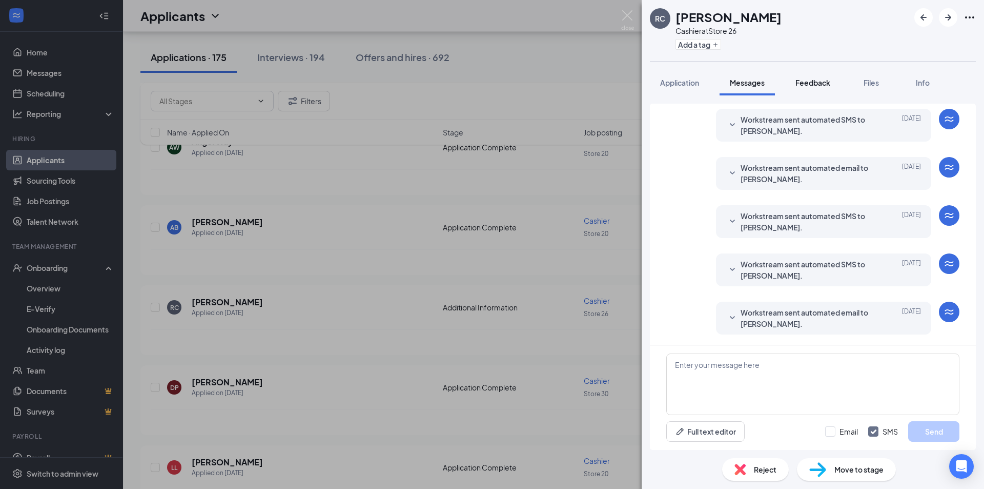
click at [816, 80] on span "Feedback" at bounding box center [813, 82] width 35 height 9
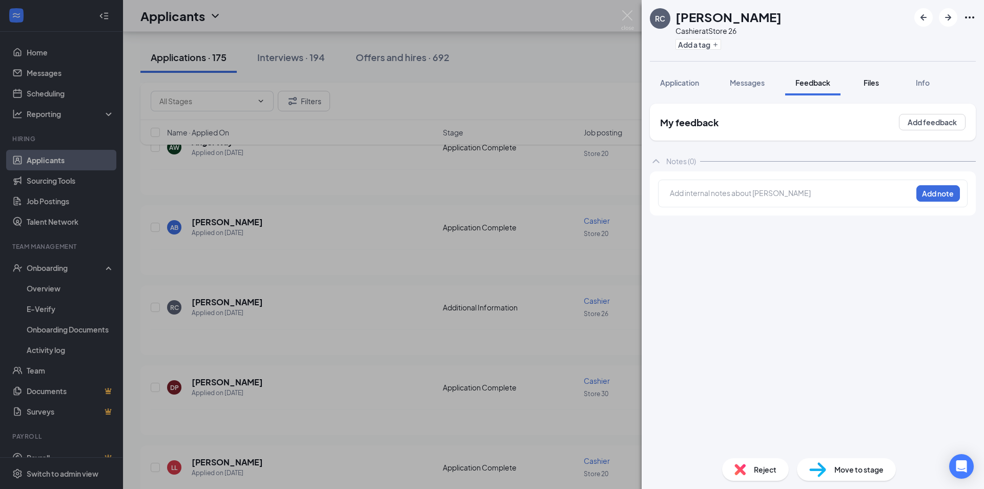
click at [873, 83] on span "Files" at bounding box center [871, 82] width 15 height 9
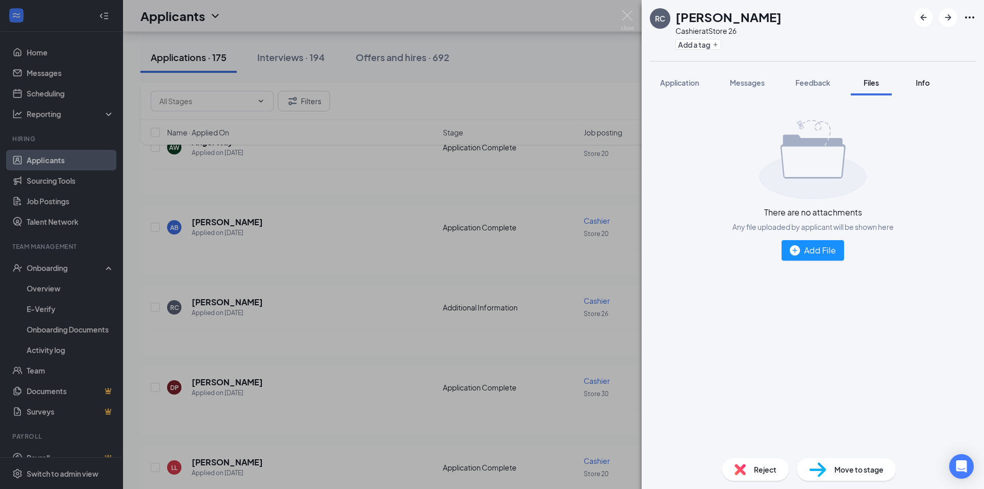
click at [916, 81] on div "Info" at bounding box center [922, 82] width 21 height 10
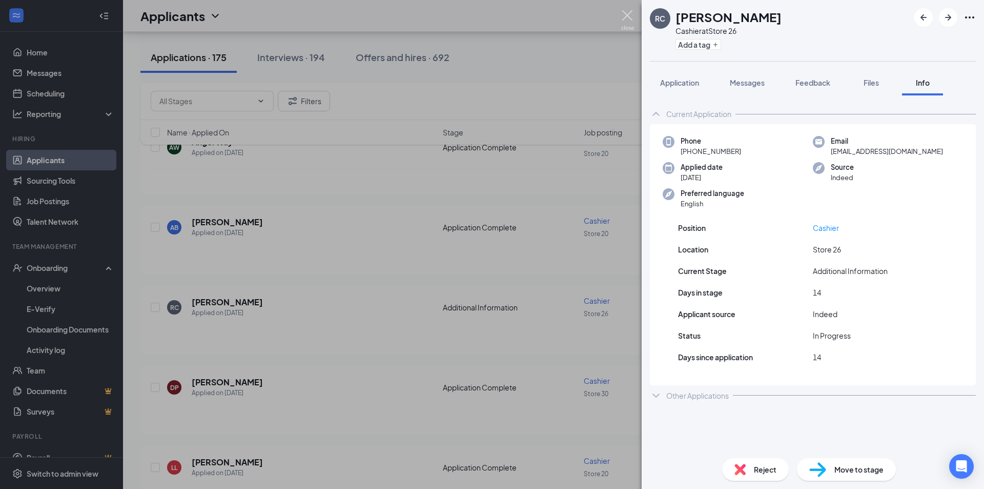
click at [623, 15] on img at bounding box center [627, 20] width 13 height 20
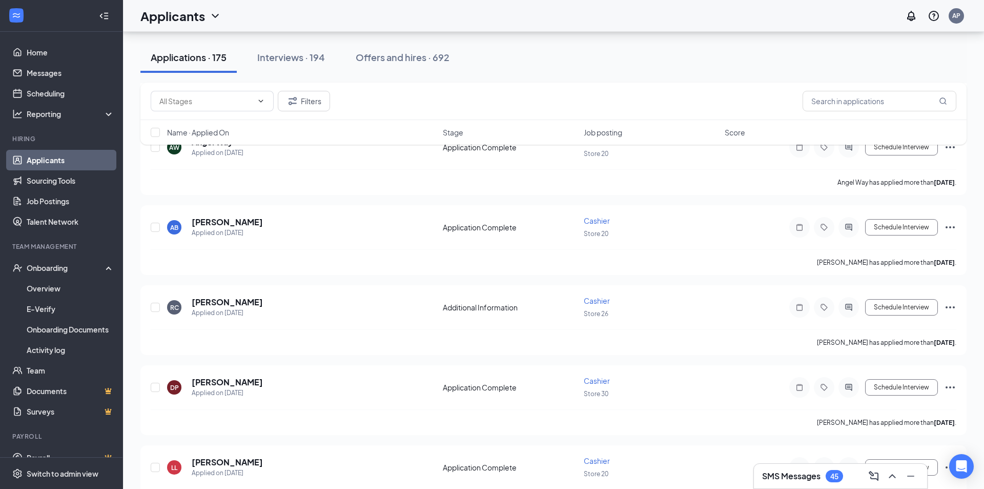
click at [624, 15] on div "Applicants AP" at bounding box center [553, 16] width 861 height 32
